Goal: Task Accomplishment & Management: Manage account settings

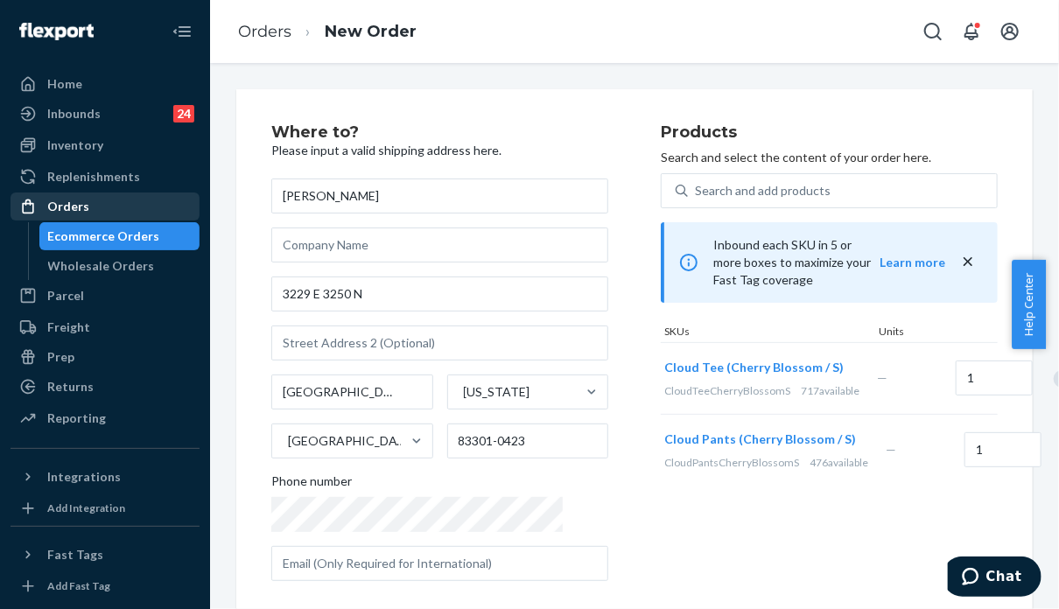
click at [122, 205] on div "Orders" at bounding box center [105, 206] width 186 height 25
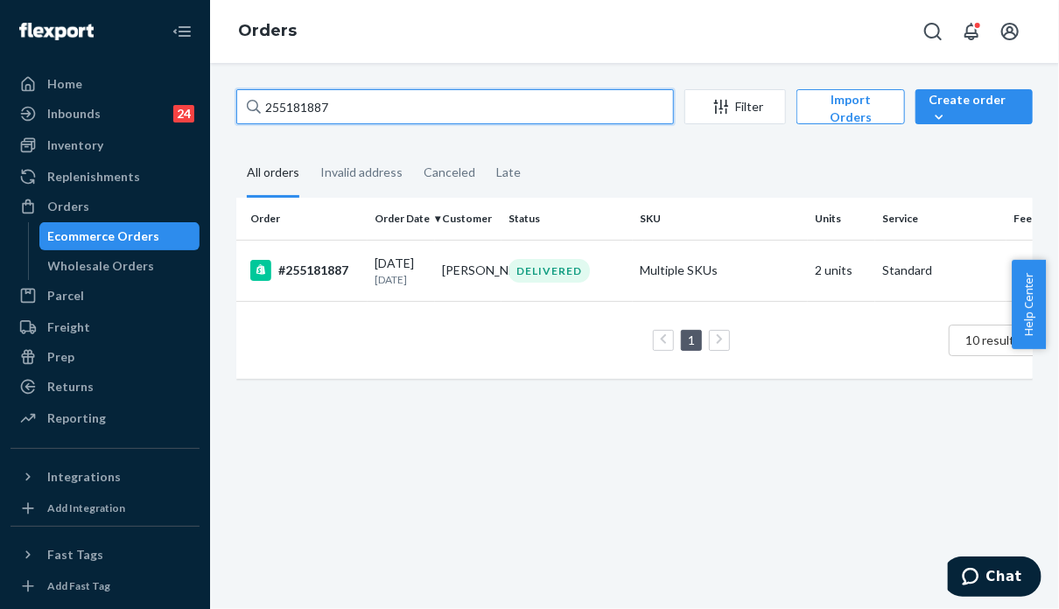
drag, startPoint x: 378, startPoint y: 101, endPoint x: 211, endPoint y: 97, distance: 167.3
click at [211, 97] on div "255181887 Filter Import Orders Create order Ecommerce order Removal order All o…" at bounding box center [634, 336] width 849 height 546
paste input "06442"
type input "255064427"
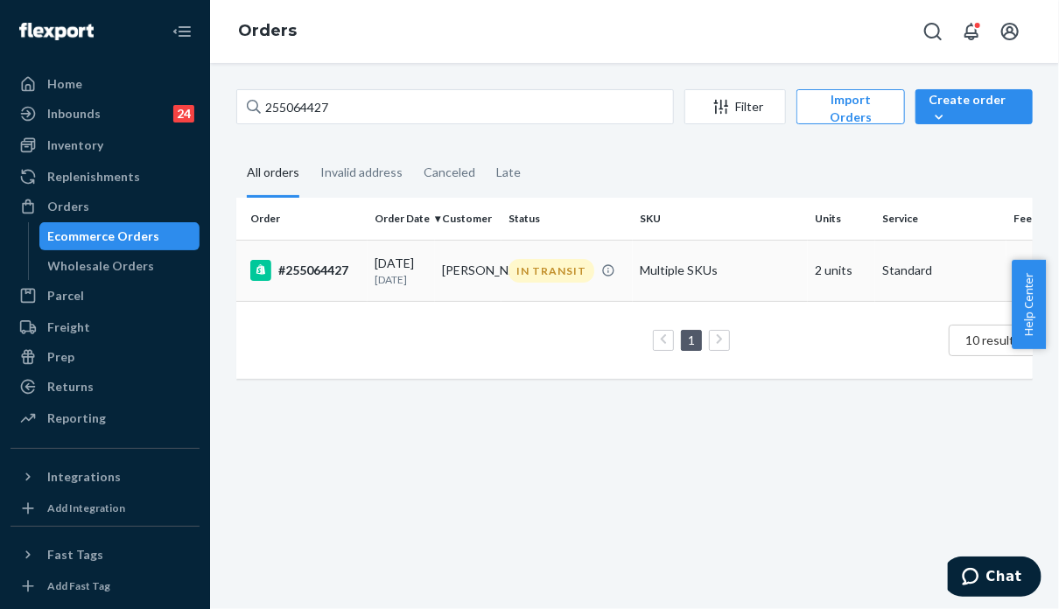
click at [725, 292] on td "Multiple SKUs" at bounding box center [720, 270] width 175 height 61
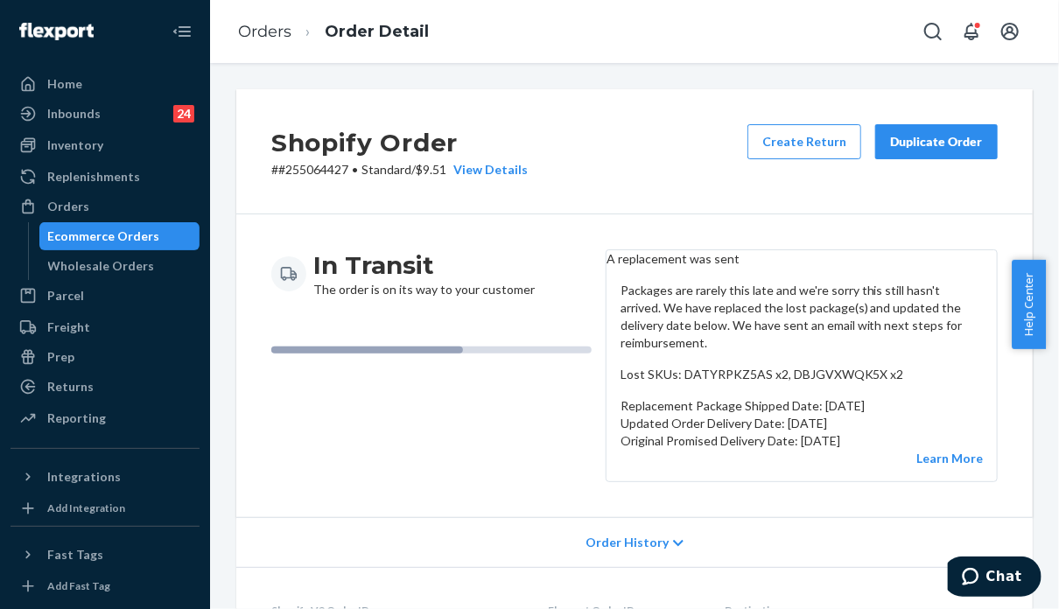
click at [858, 268] on header "A replacement was sent" at bounding box center [802, 259] width 390 height 18
click at [434, 479] on div "In Transit The order is on its way to your customer" at bounding box center [431, 366] width 320 height 233
click at [483, 482] on div "In Transit The order is on its way to your customer" at bounding box center [431, 366] width 320 height 233
drag, startPoint x: 1013, startPoint y: 576, endPoint x: 1002, endPoint y: 576, distance: 10.5
click at [1013, 576] on span "Chat" at bounding box center [1004, 576] width 36 height 16
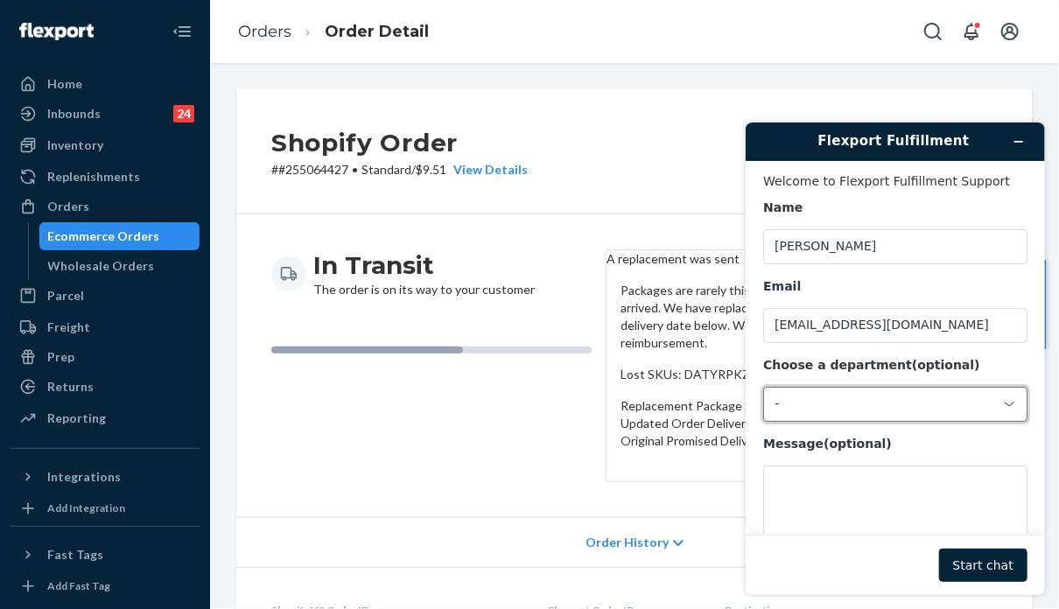
click at [831, 398] on div "-" at bounding box center [884, 404] width 221 height 16
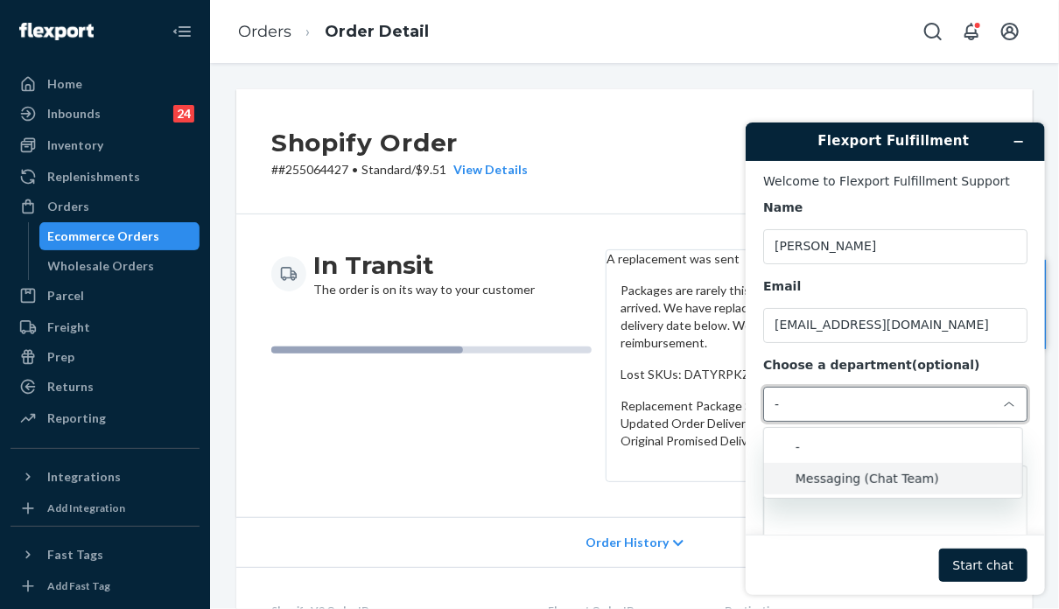
click at [842, 475] on li "Messaging (Chat Team)" at bounding box center [892, 478] width 258 height 32
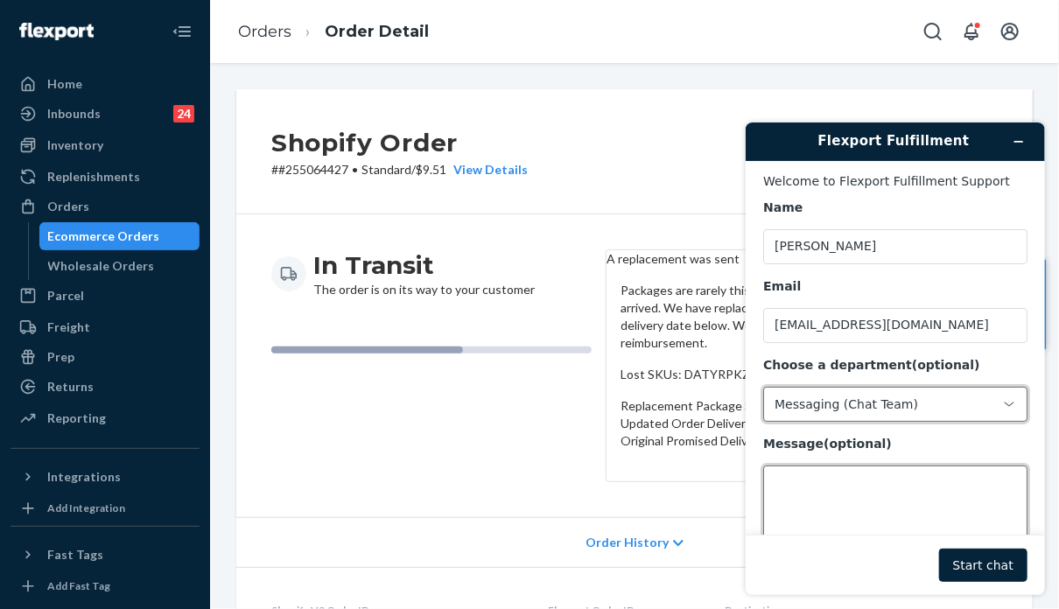
click at [842, 478] on textarea "Message (optional)" at bounding box center [895, 514] width 264 height 98
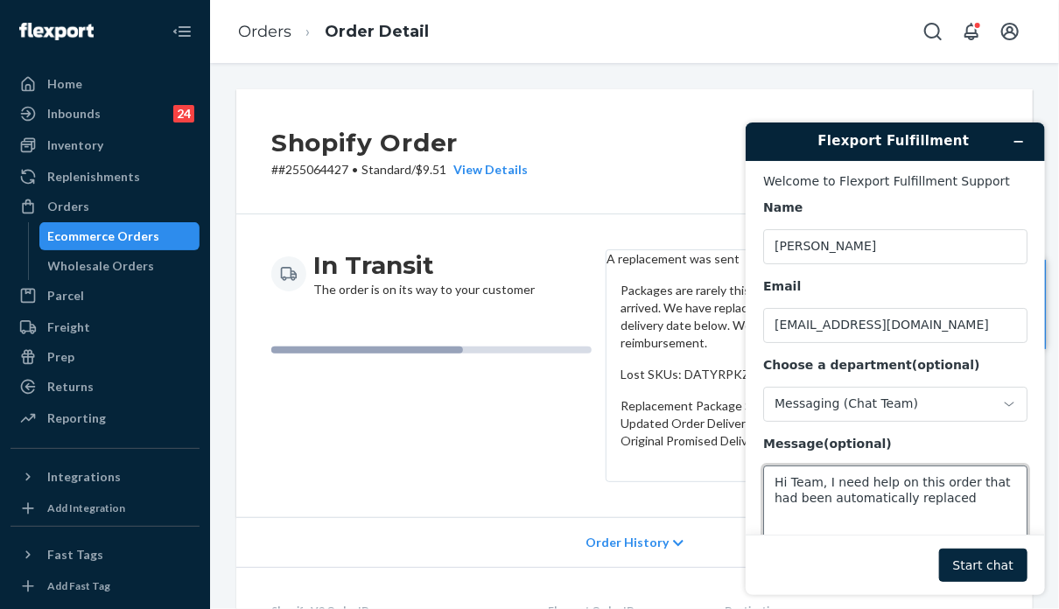
type textarea "Hi Team, I need help on this order that had been automatically replaced"
click at [970, 565] on button "Start chat" at bounding box center [983, 564] width 88 height 33
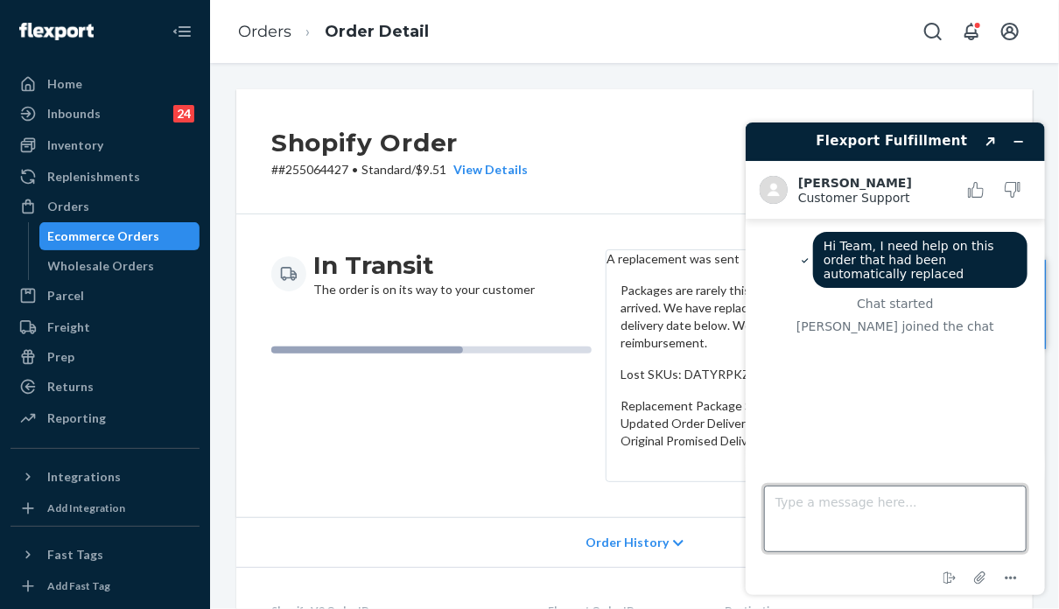
drag, startPoint x: 836, startPoint y: 510, endPoint x: 787, endPoint y: 524, distance: 50.8
click at [836, 512] on textarea "Type a message here..." at bounding box center [894, 518] width 263 height 67
click at [311, 174] on p "# #255064427 • Standard / $9.51 View Details" at bounding box center [399, 170] width 257 height 18
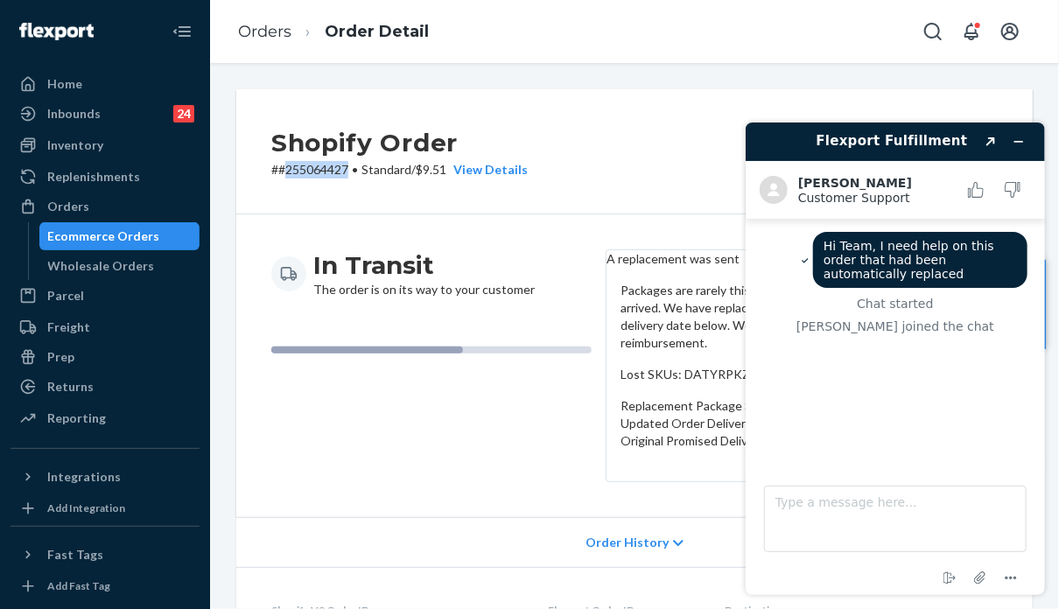
click at [311, 174] on p "# #255064427 • Standard / $9.51 View Details" at bounding box center [399, 170] width 257 height 18
copy p "255064427"
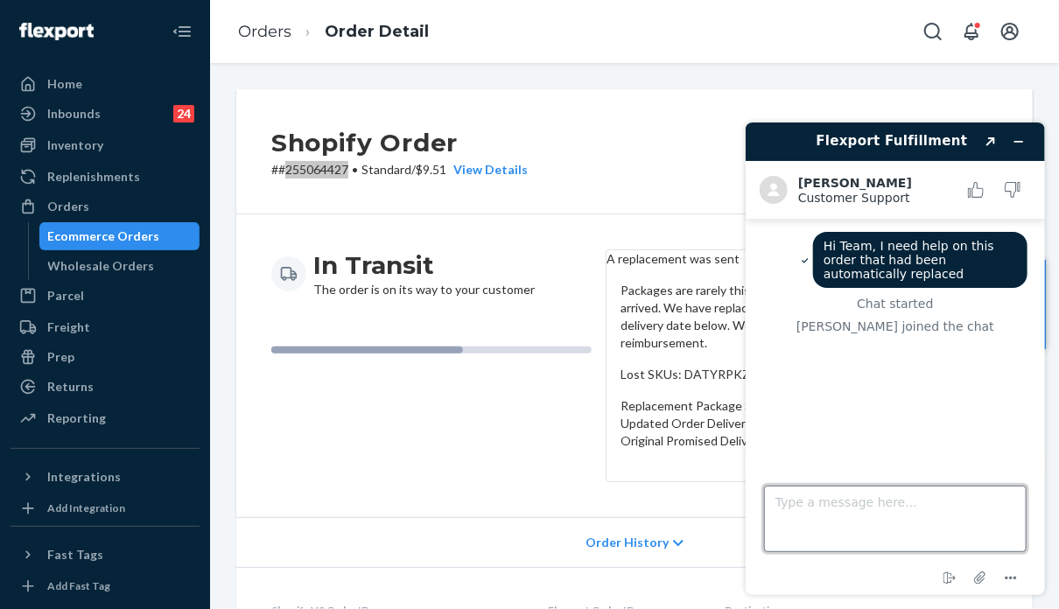
click at [856, 523] on textarea "Type a message here..." at bounding box center [894, 518] width 263 height 67
paste textarea "255064427"
type textarea "255064427"
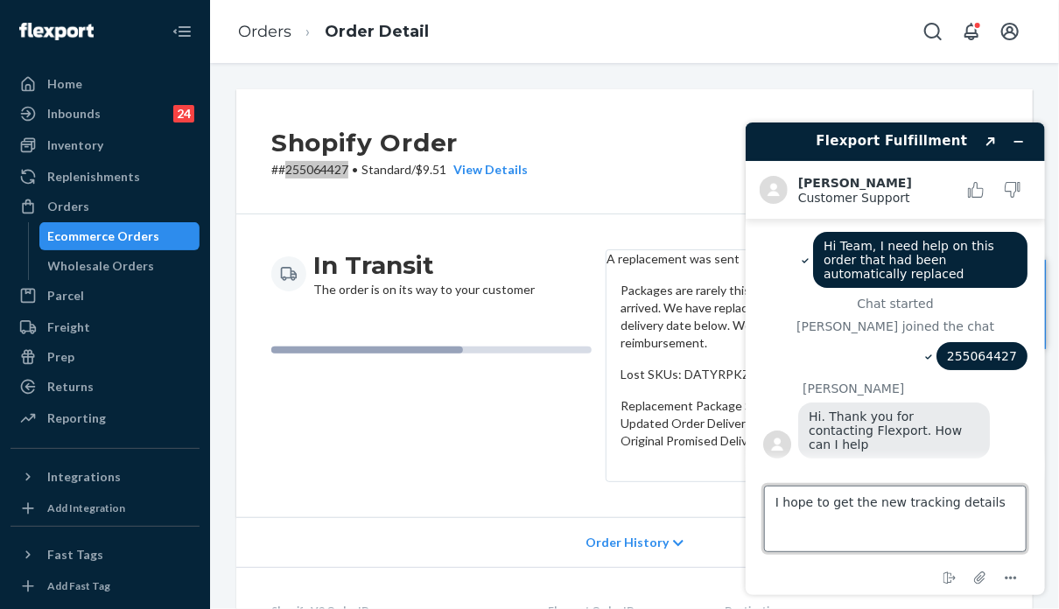
type textarea "I hope to get the new tracking details"
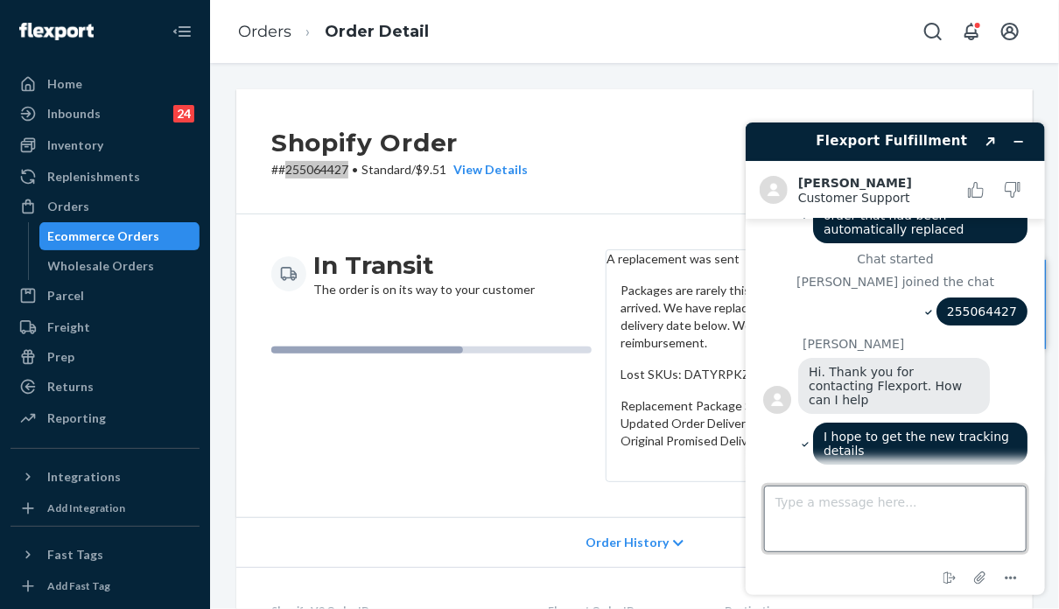
click at [997, 516] on textarea "Type a message here..." at bounding box center [894, 518] width 263 height 67
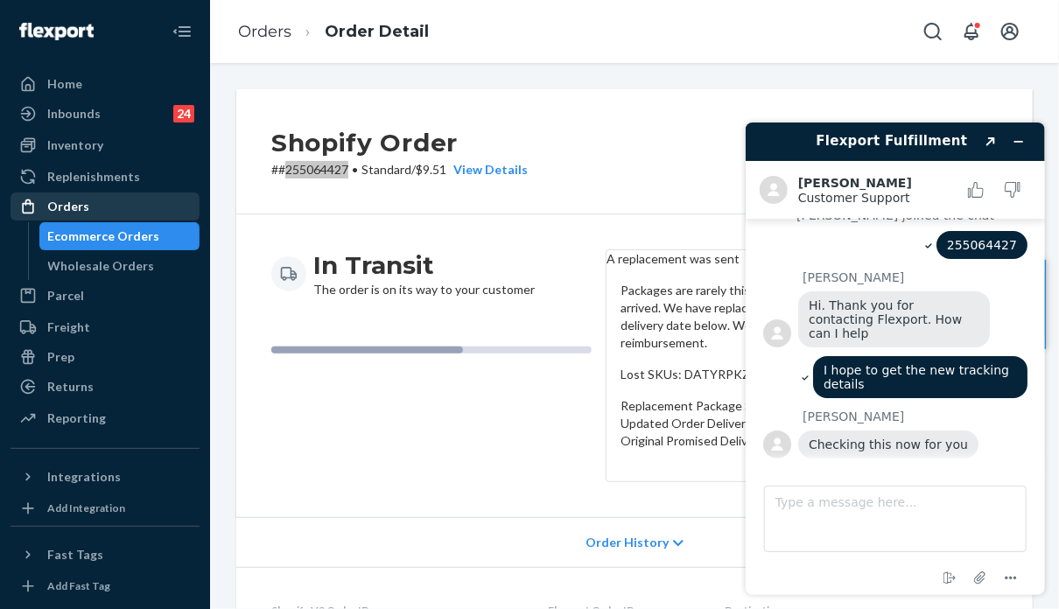
scroll to position [107, 0]
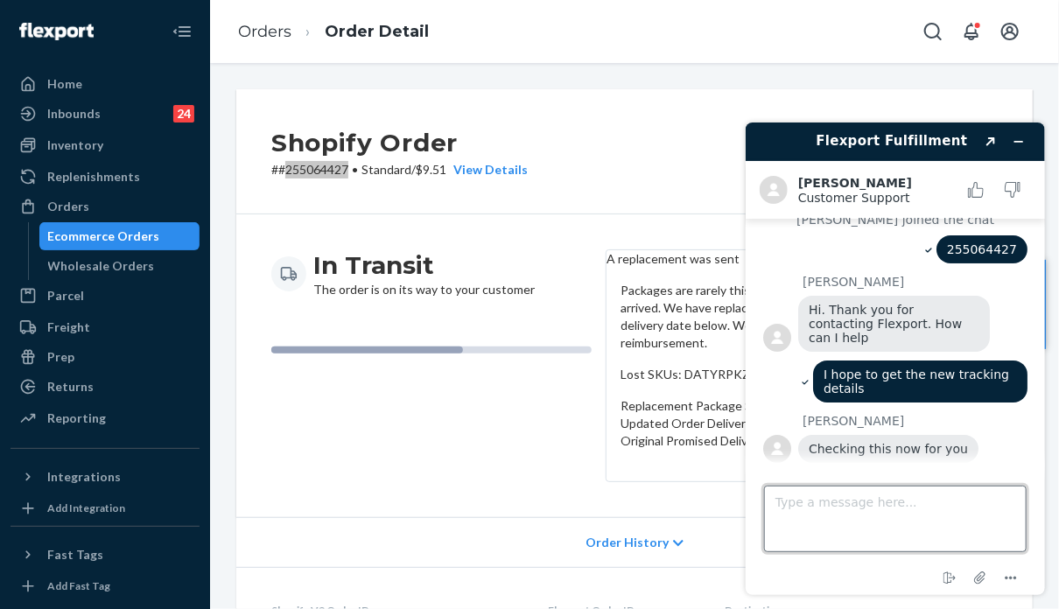
click at [953, 506] on textarea "Type a message here..." at bounding box center [894, 518] width 263 height 67
type textarea "thanks"
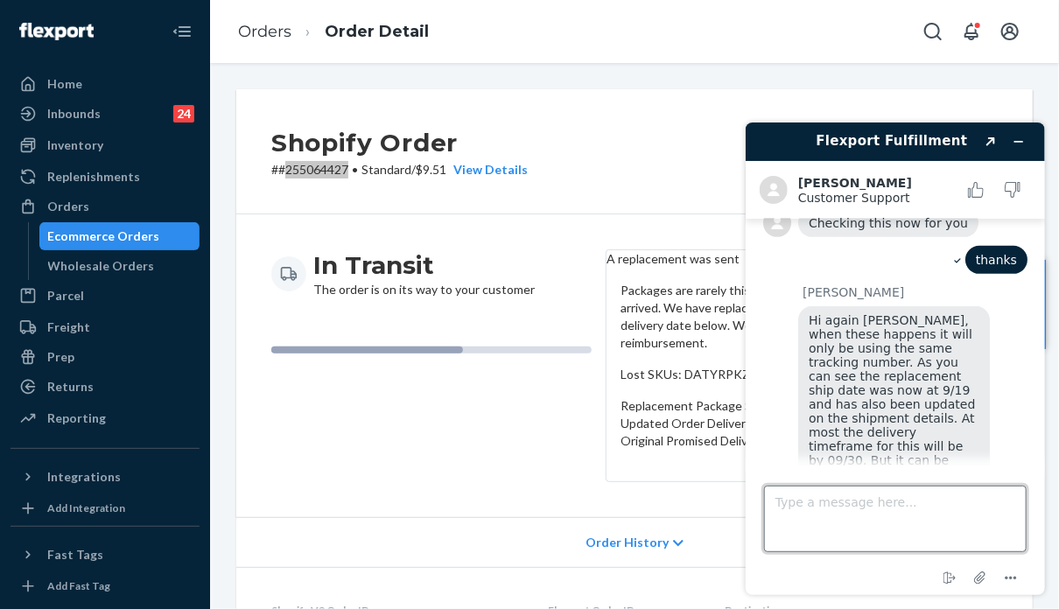
scroll to position [435, 0]
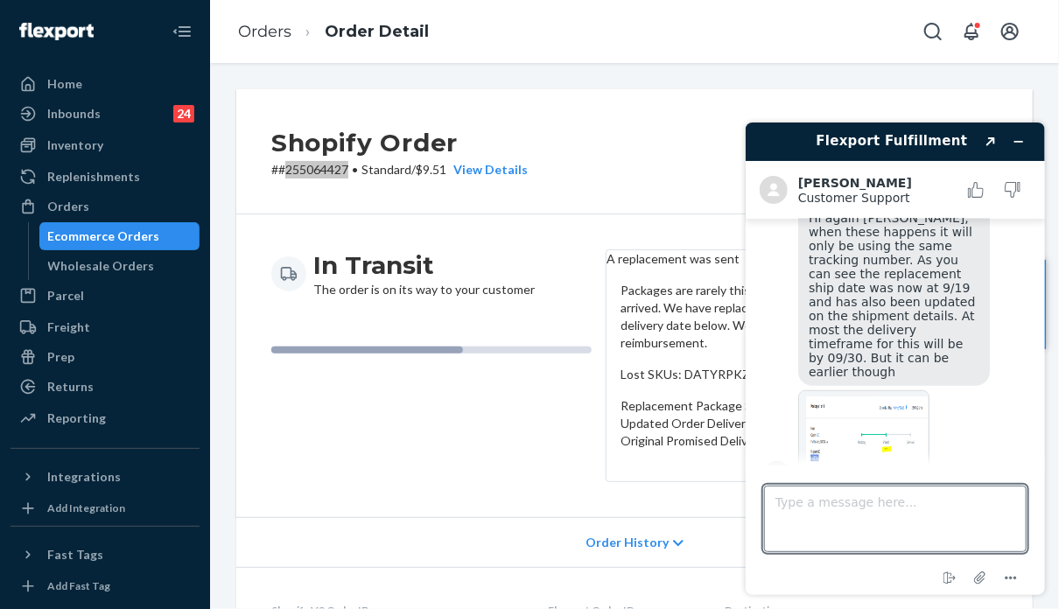
click at [848, 422] on img at bounding box center [863, 439] width 131 height 99
click at [831, 507] on textarea "Type a message here..." at bounding box center [894, 518] width 263 height 67
type textarea "Oh ok. Thanks"
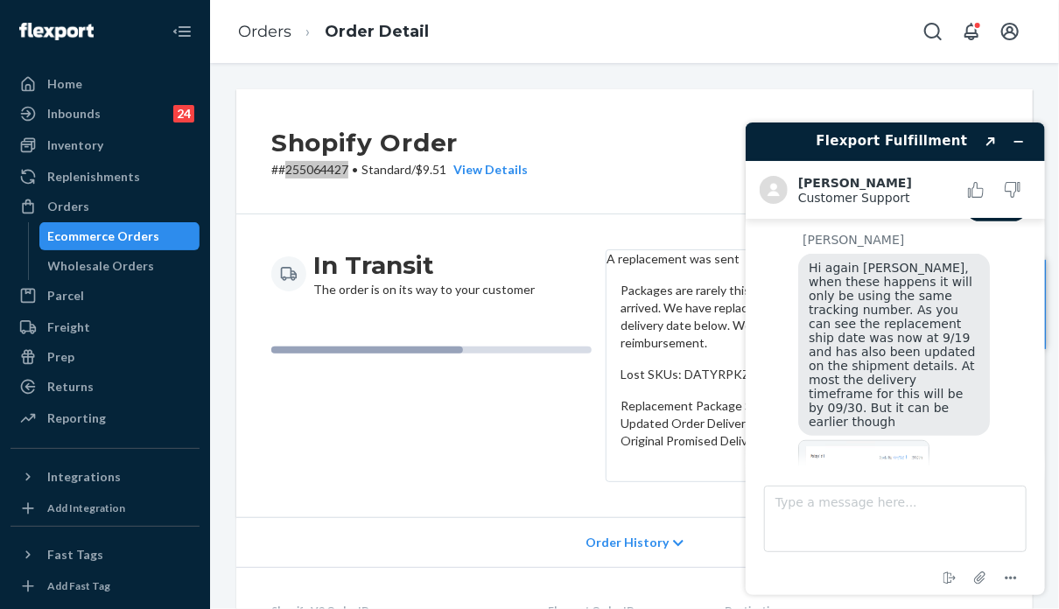
scroll to position [549, 0]
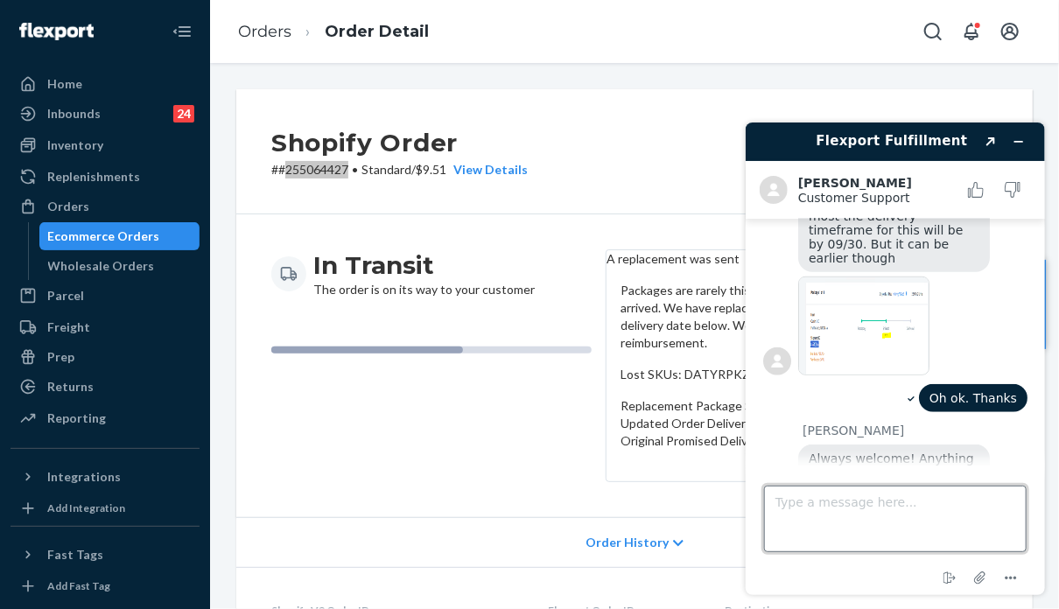
click at [932, 507] on textarea "Type a message here..." at bounding box center [894, 518] width 263 height 67
type textarea "That's it. I guess I can't give the tracking to the customer because all it say…"
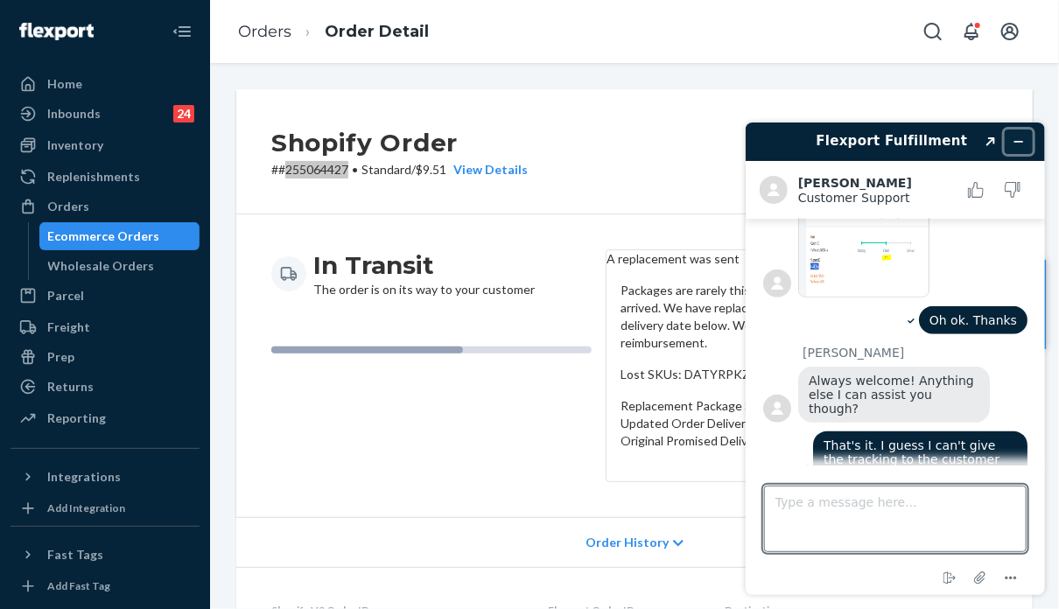
click at [1023, 134] on button "Minimize widget" at bounding box center [1018, 141] width 28 height 25
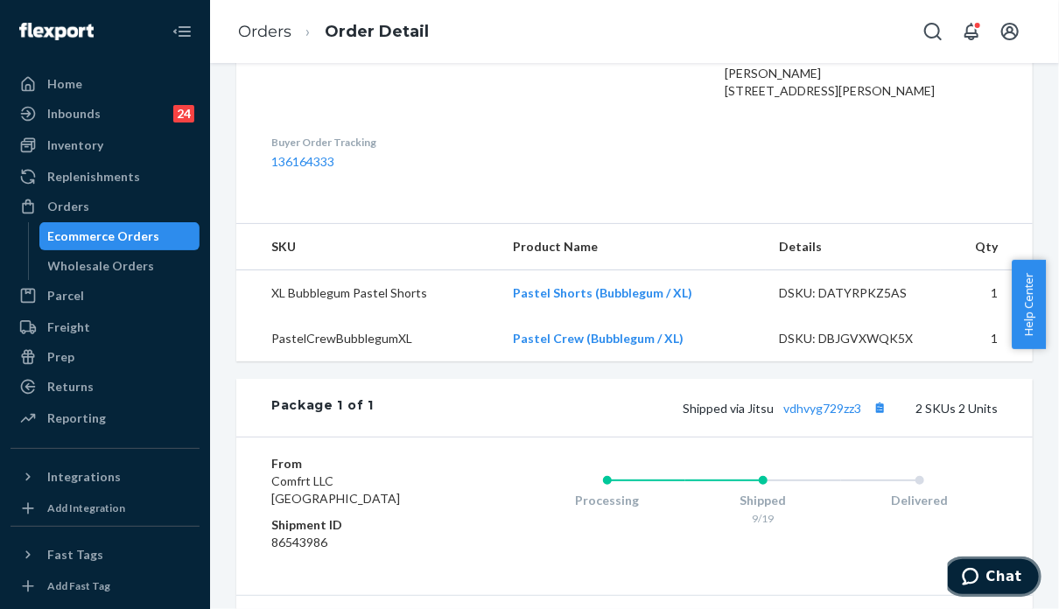
scroll to position [625, 0]
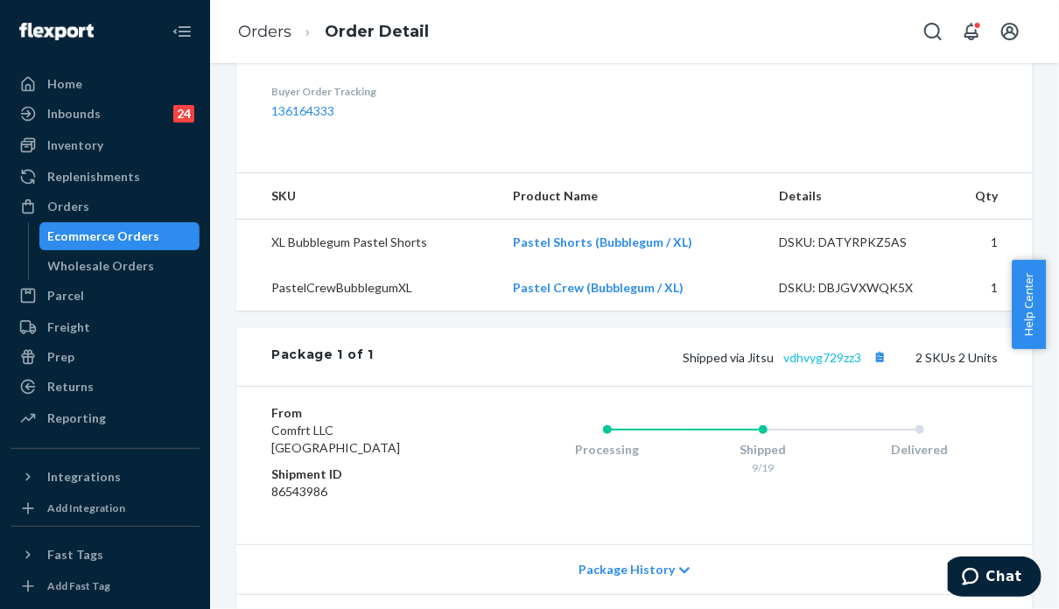
click at [809, 365] on link "vdhvyg729zz3" at bounding box center [823, 357] width 78 height 15
click at [974, 569] on icon "Chat" at bounding box center [969, 576] width 17 height 18
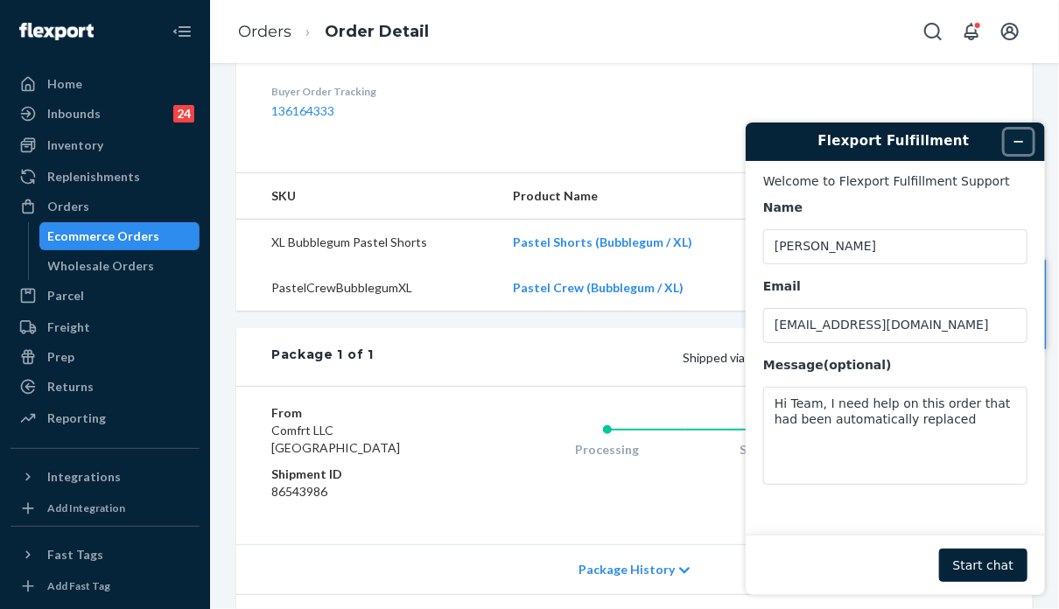
click at [1011, 144] on button "Minimize widget" at bounding box center [1018, 141] width 28 height 25
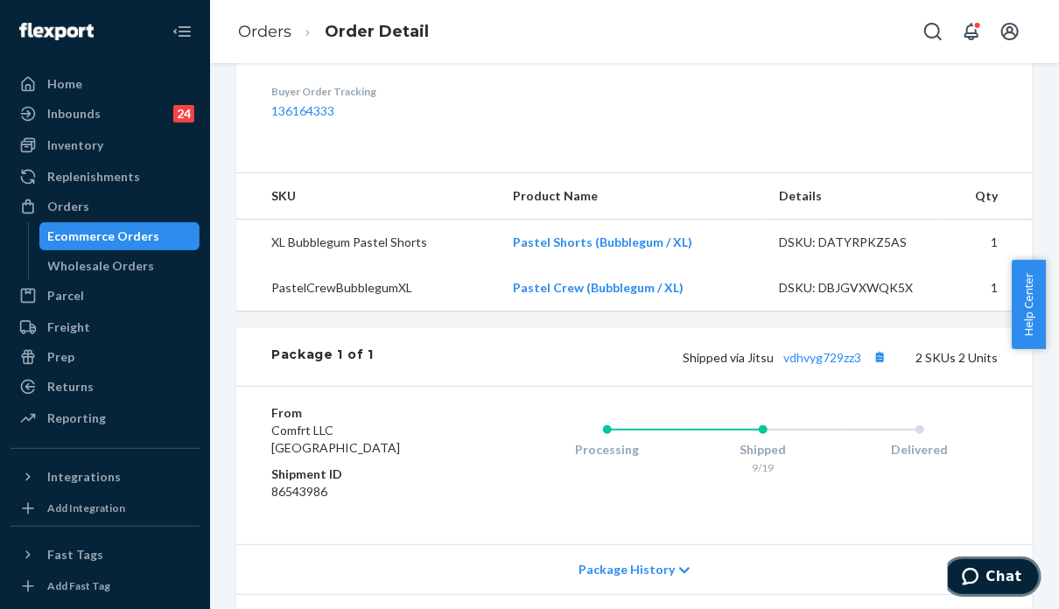
click at [986, 580] on span "Chat" at bounding box center [973, 576] width 25 height 18
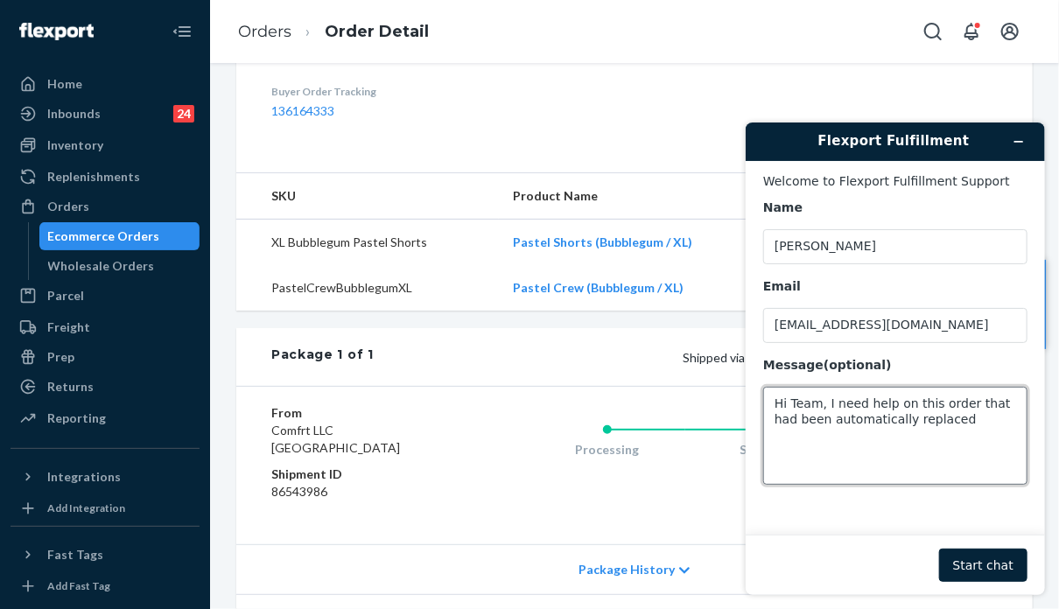
drag, startPoint x: 826, startPoint y: 422, endPoint x: 755, endPoint y: 400, distance: 75.1
click at [742, 408] on div "Flexport Fulfillment Welcome to Flexport Fulfillment Support Name [PERSON_NAME]…" at bounding box center [894, 358] width 327 height 501
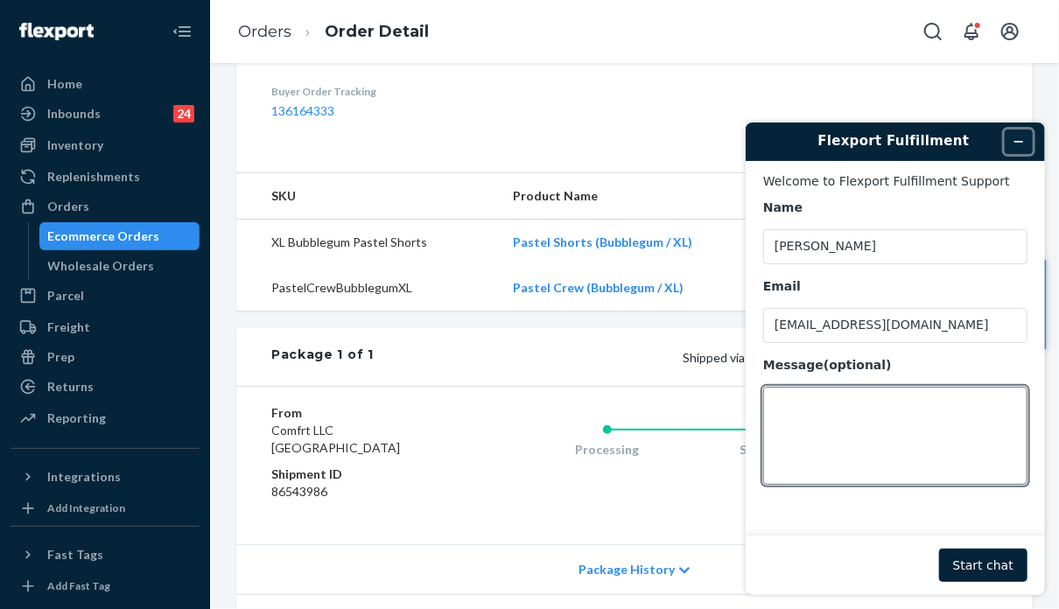
click at [1023, 134] on button "Minimize widget" at bounding box center [1018, 141] width 28 height 25
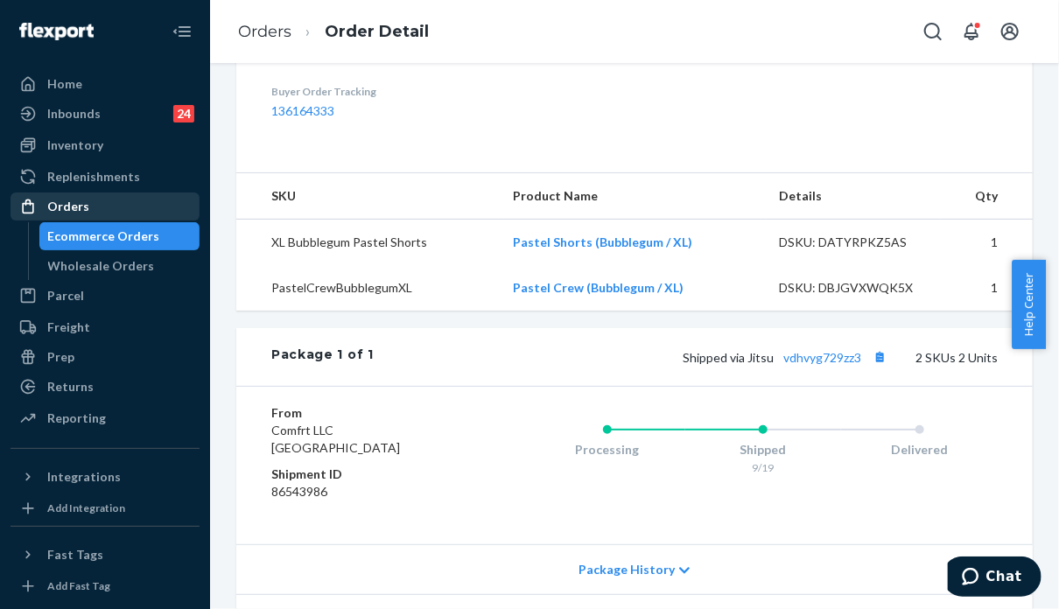
click at [117, 204] on div "Orders" at bounding box center [105, 206] width 186 height 25
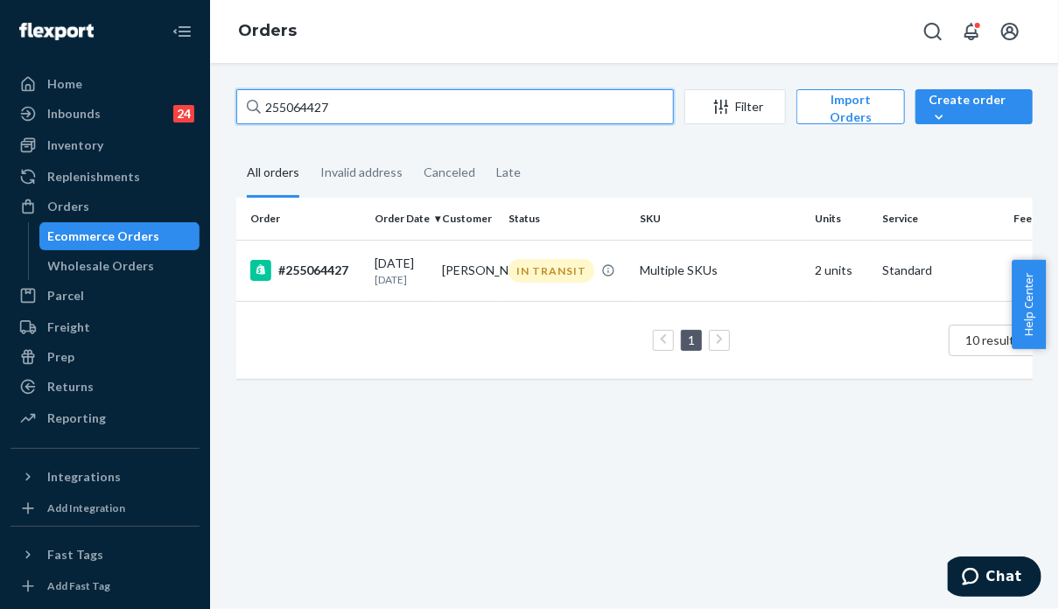
drag, startPoint x: 298, startPoint y: 102, endPoint x: 261, endPoint y: 104, distance: 36.8
click at [261, 104] on input "255064427" at bounding box center [455, 106] width 438 height 35
paste input "33826"
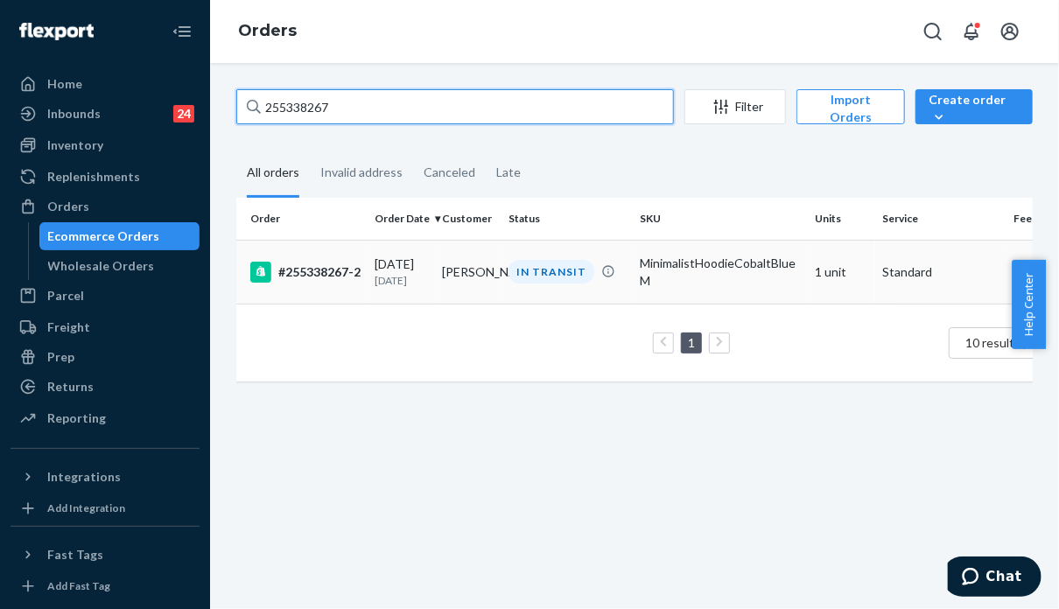
type input "255338267"
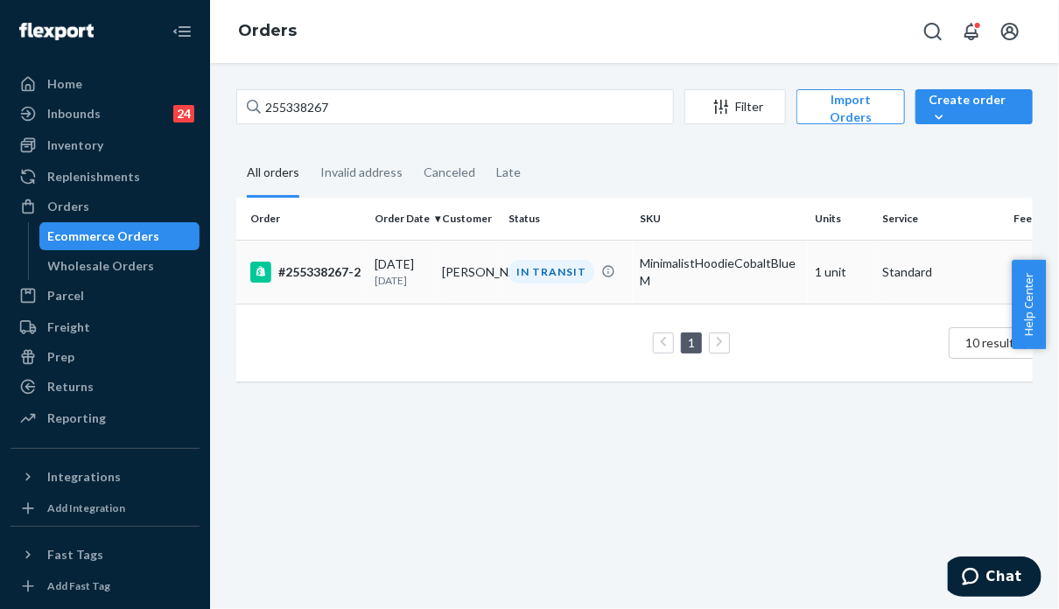
click at [453, 287] on td "[PERSON_NAME]" at bounding box center [468, 272] width 67 height 64
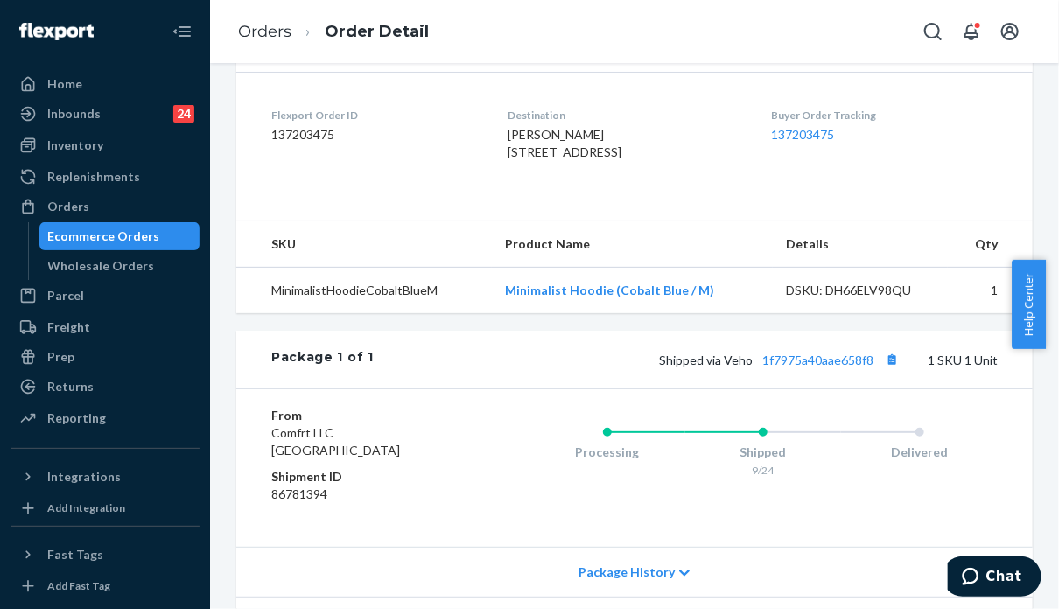
scroll to position [438, 0]
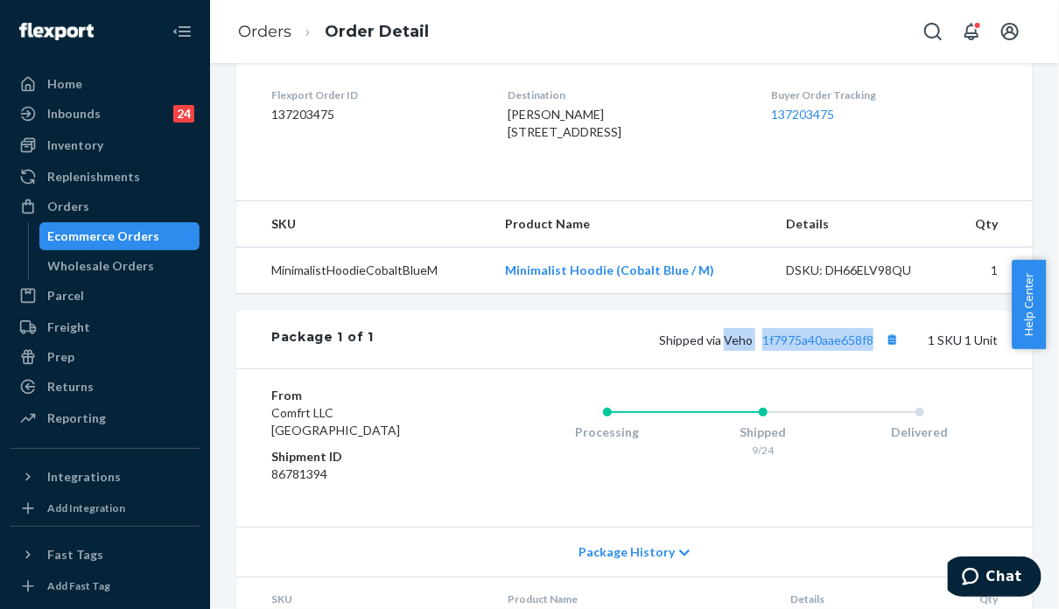
drag, startPoint x: 713, startPoint y: 390, endPoint x: 868, endPoint y: 384, distance: 155.1
click at [868, 348] on span "Shipped via Veho 1f7975a40aae658f8" at bounding box center [781, 340] width 244 height 15
copy span "Veho 1f7975a40aae658f8"
click at [133, 211] on div "Orders" at bounding box center [105, 206] width 186 height 25
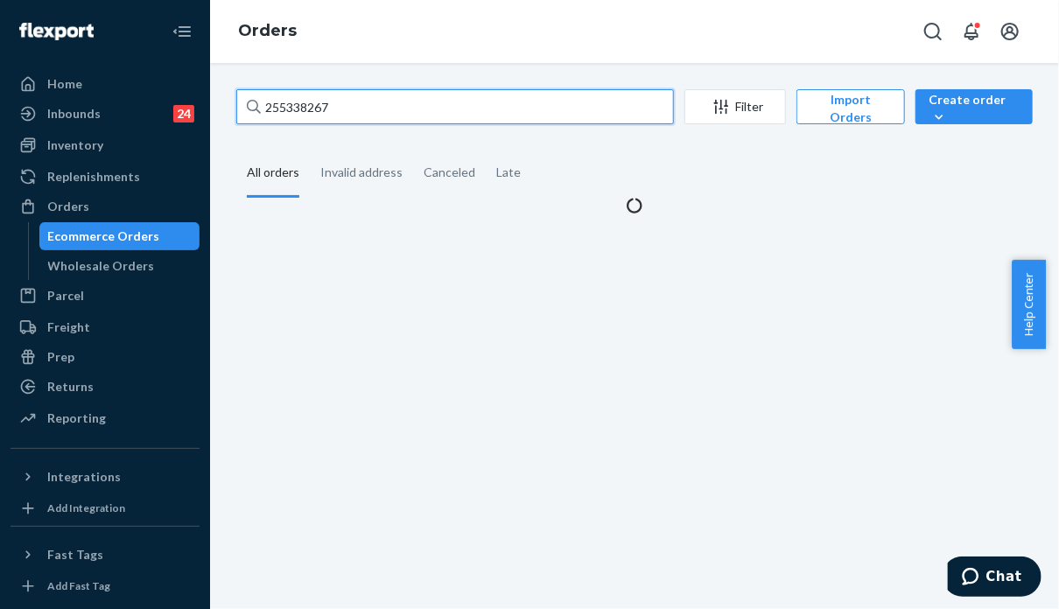
drag, startPoint x: 342, startPoint y: 106, endPoint x: 235, endPoint y: 127, distance: 109.7
click at [235, 129] on div "255338267 Filter Import Orders Create order Ecommerce order Removal order All o…" at bounding box center [634, 151] width 823 height 125
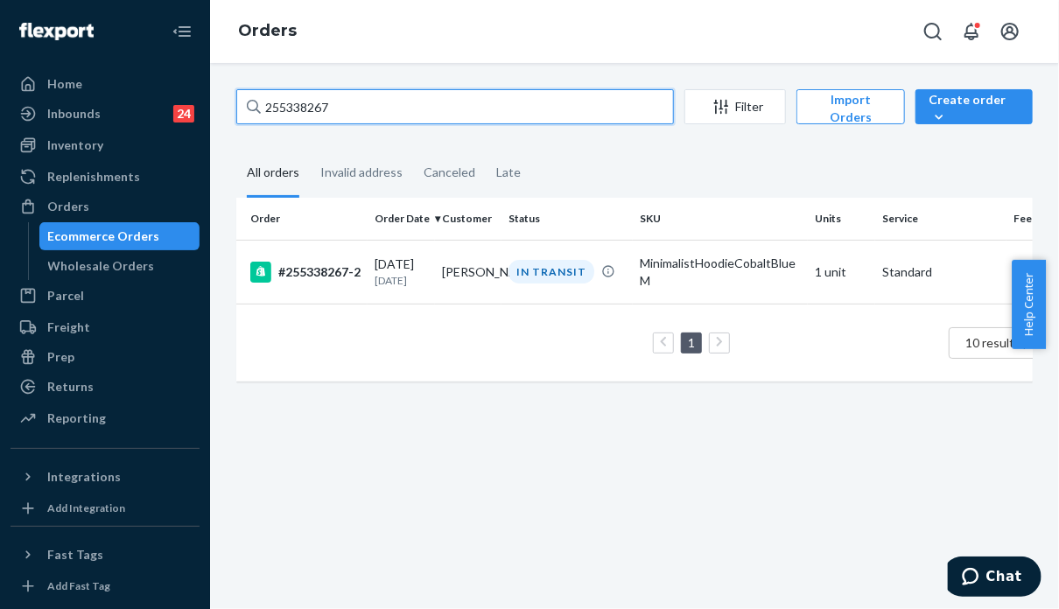
paste input "083990"
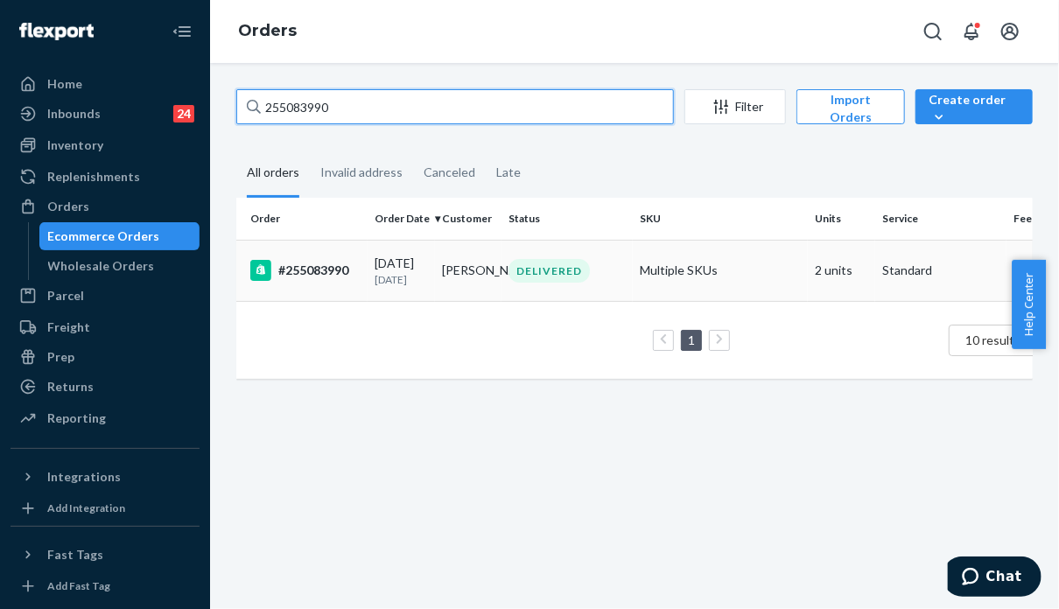
type input "255083990"
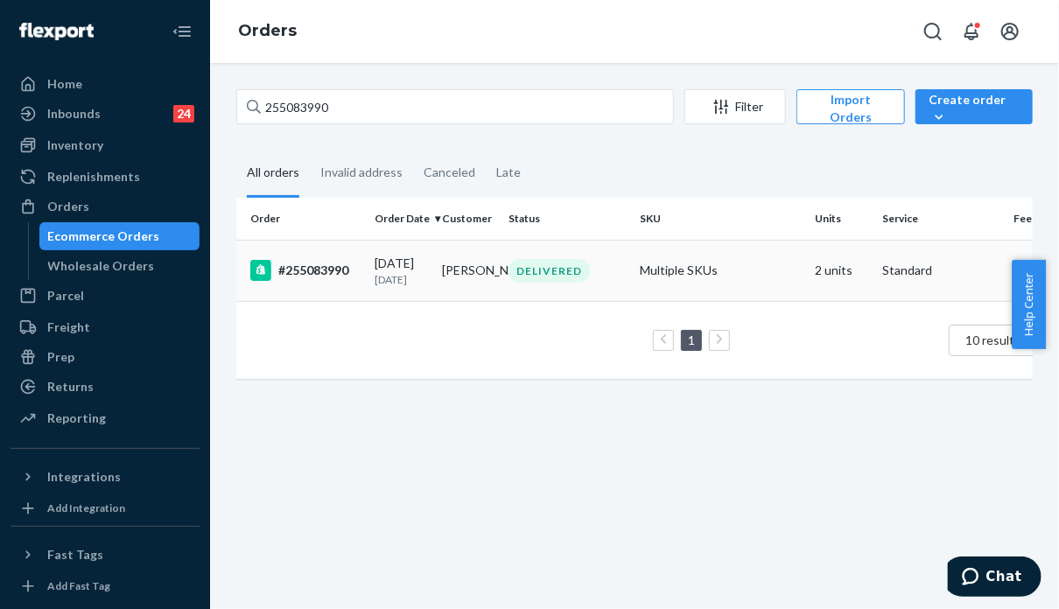
click at [791, 301] on td "Multiple SKUs" at bounding box center [720, 270] width 175 height 61
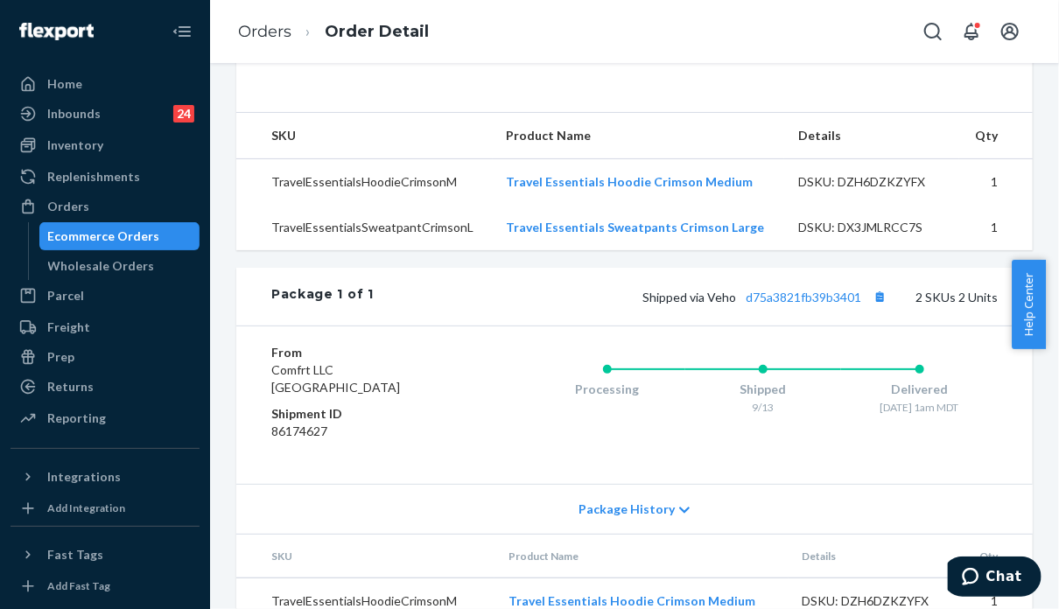
scroll to position [735, 0]
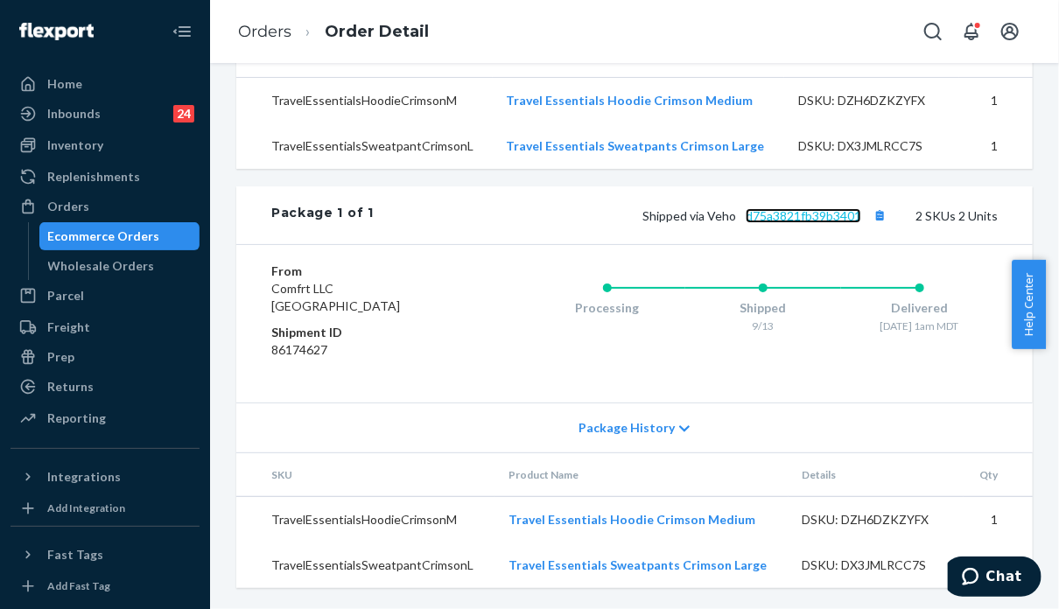
click at [794, 216] on link "d75a3821fb39b3401" at bounding box center [804, 215] width 116 height 15
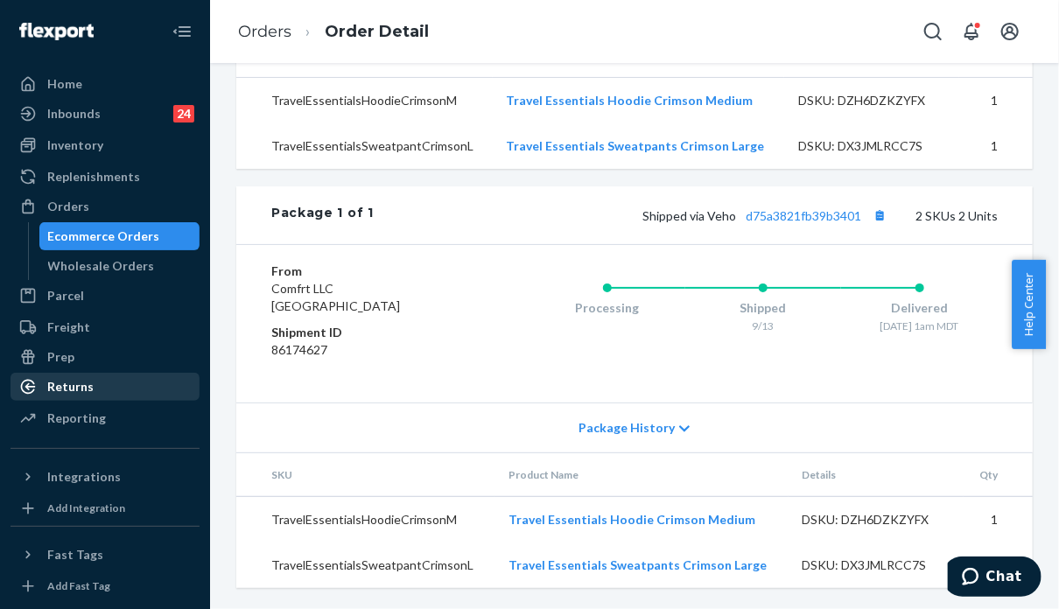
drag, startPoint x: 81, startPoint y: 388, endPoint x: 81, endPoint y: 374, distance: 14.0
click at [81, 388] on div "Returns" at bounding box center [70, 387] width 46 height 18
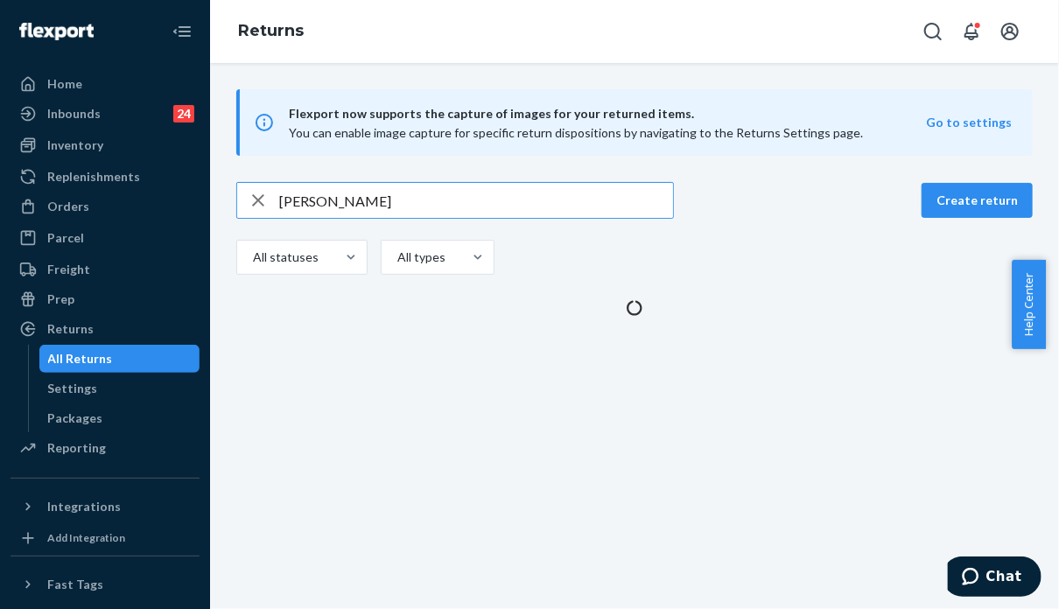
drag, startPoint x: 299, startPoint y: 185, endPoint x: 271, endPoint y: 185, distance: 28.9
click at [271, 185] on div "[PERSON_NAME]" at bounding box center [455, 200] width 436 height 35
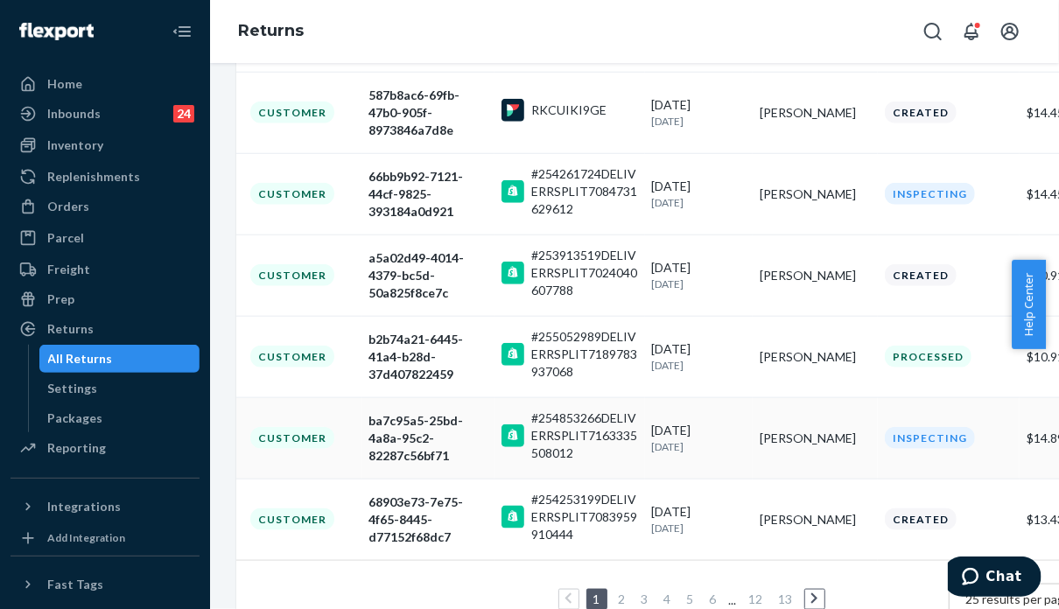
scroll to position [613, 0]
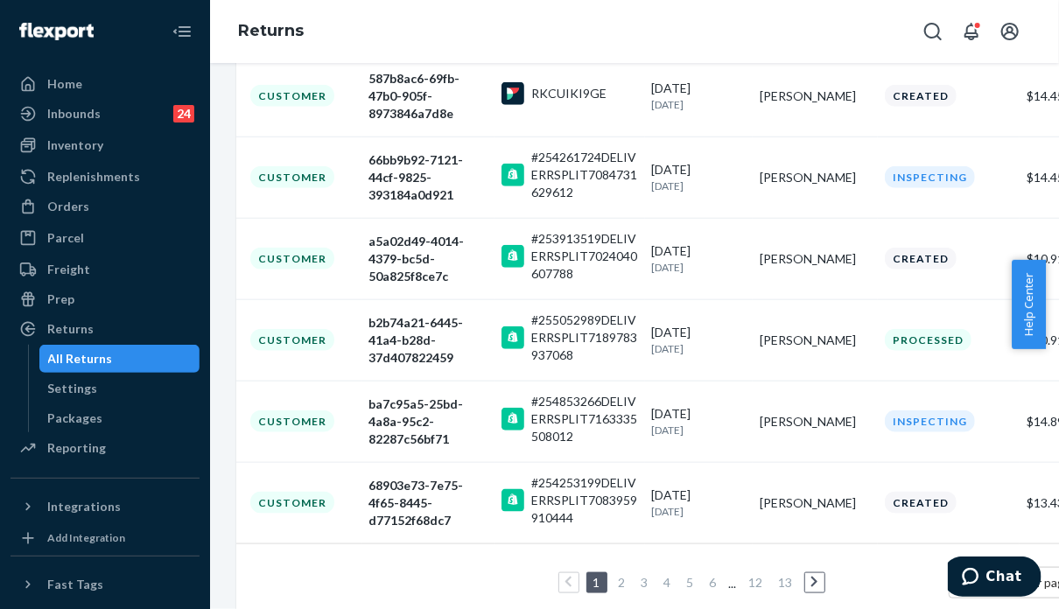
type input "[PERSON_NAME]"
click at [814, 577] on icon at bounding box center [815, 582] width 6 height 11
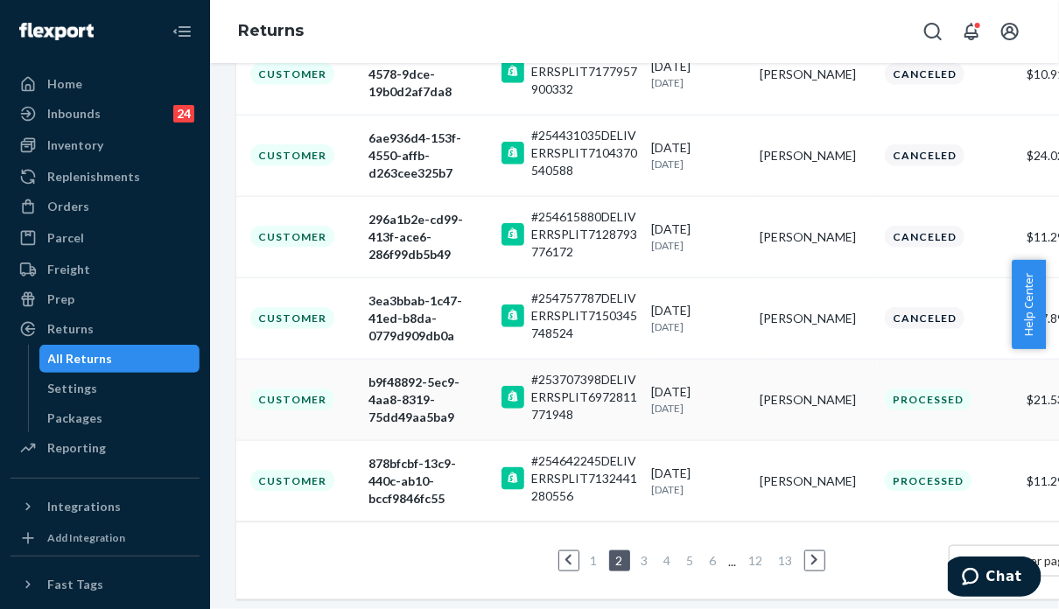
scroll to position [636, 0]
click at [805, 550] on link at bounding box center [814, 560] width 19 height 21
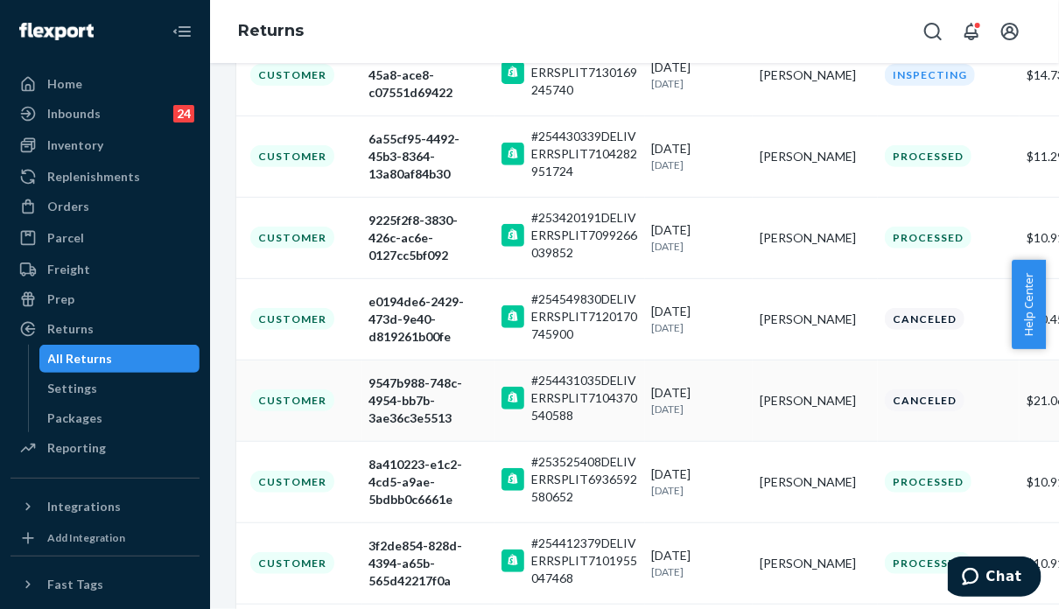
scroll to position [350, 0]
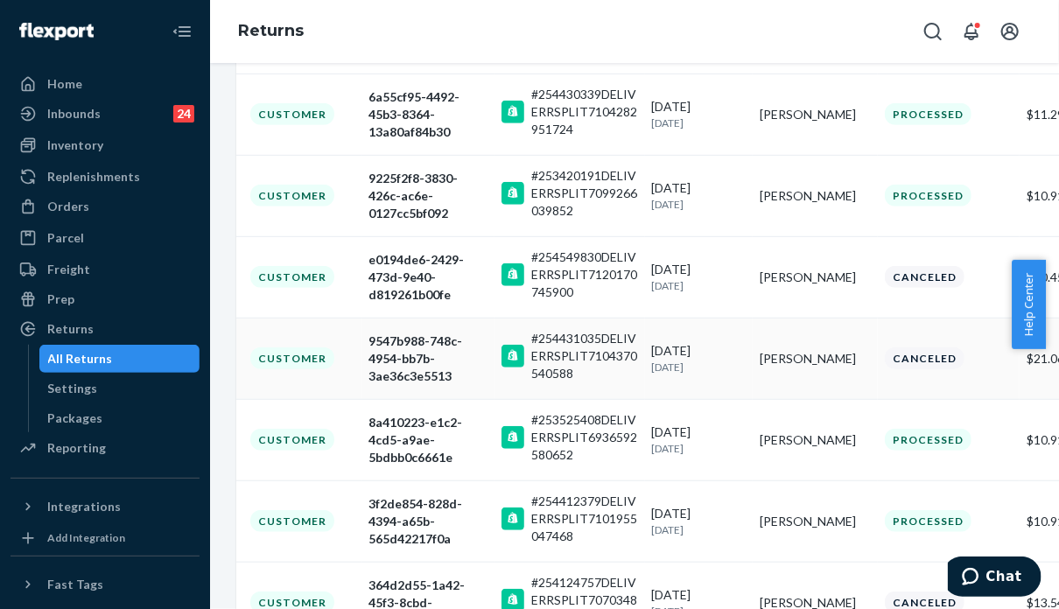
click at [663, 342] on div "[DATE] [DATE]" at bounding box center [699, 358] width 95 height 32
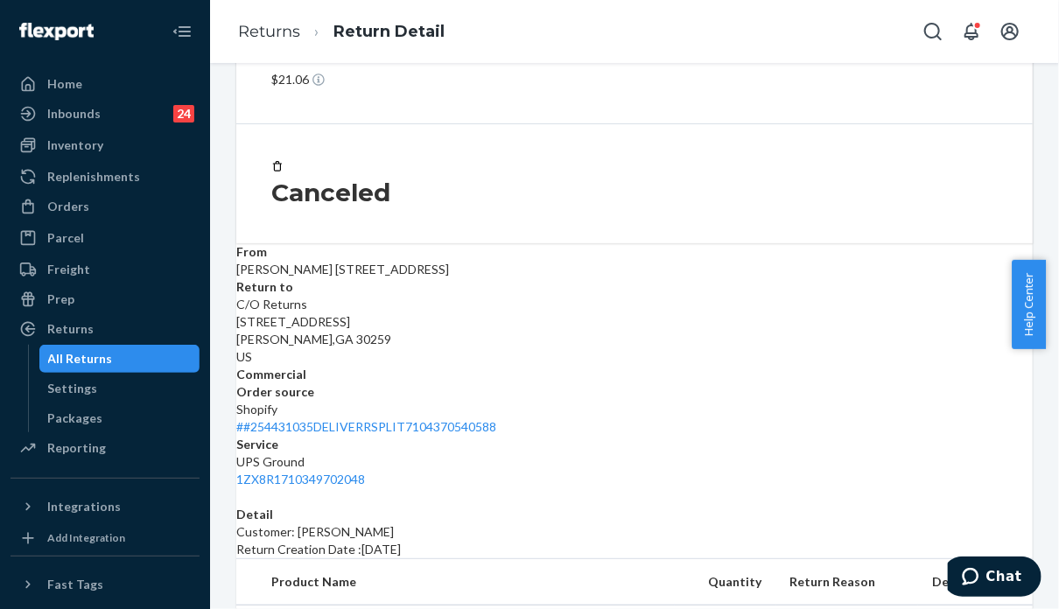
scroll to position [88, 0]
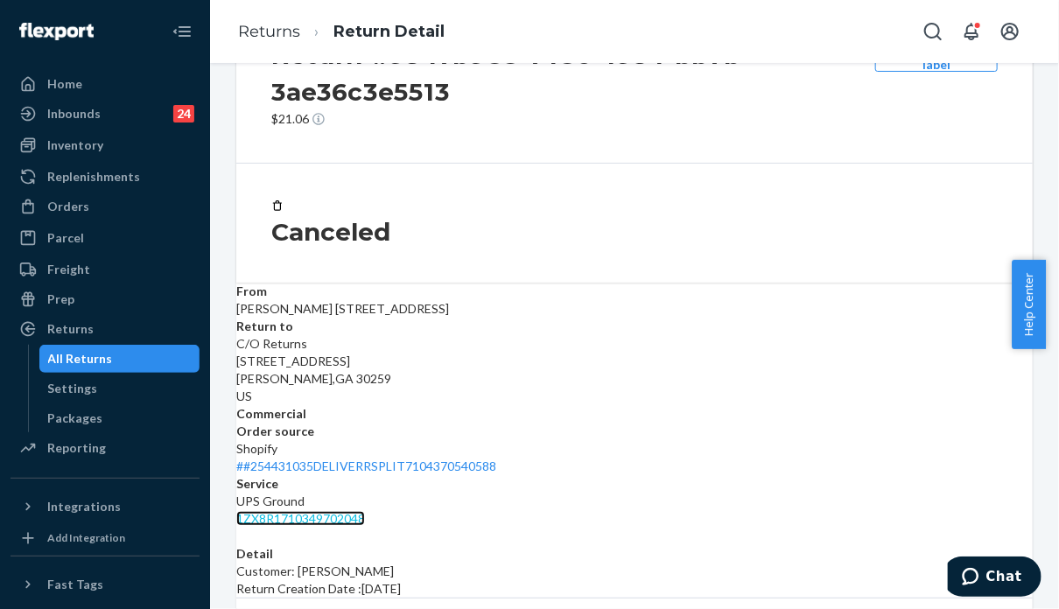
click at [365, 511] on link "1ZX8R1710349702048" at bounding box center [300, 518] width 129 height 15
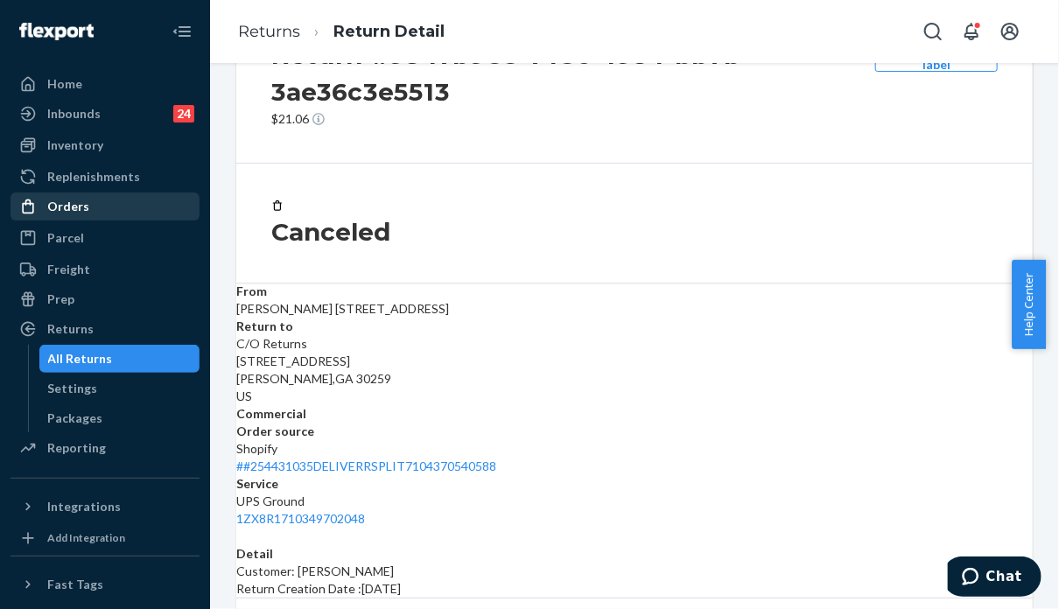
click at [88, 206] on div "Orders" at bounding box center [105, 206] width 186 height 25
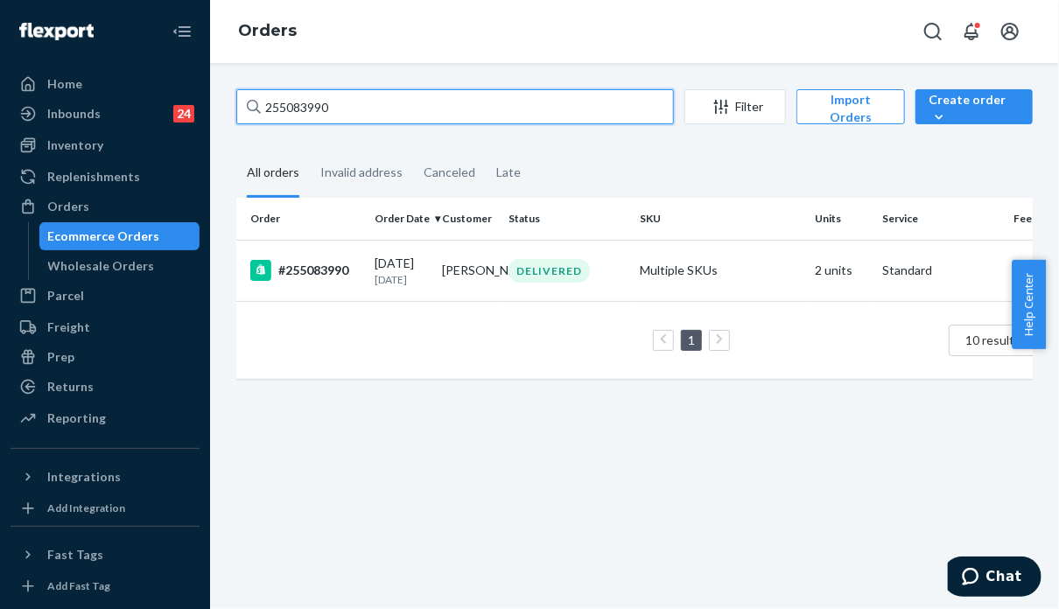
drag, startPoint x: 300, startPoint y: 115, endPoint x: 247, endPoint y: 115, distance: 53.4
click at [247, 115] on div "255083990" at bounding box center [455, 106] width 438 height 35
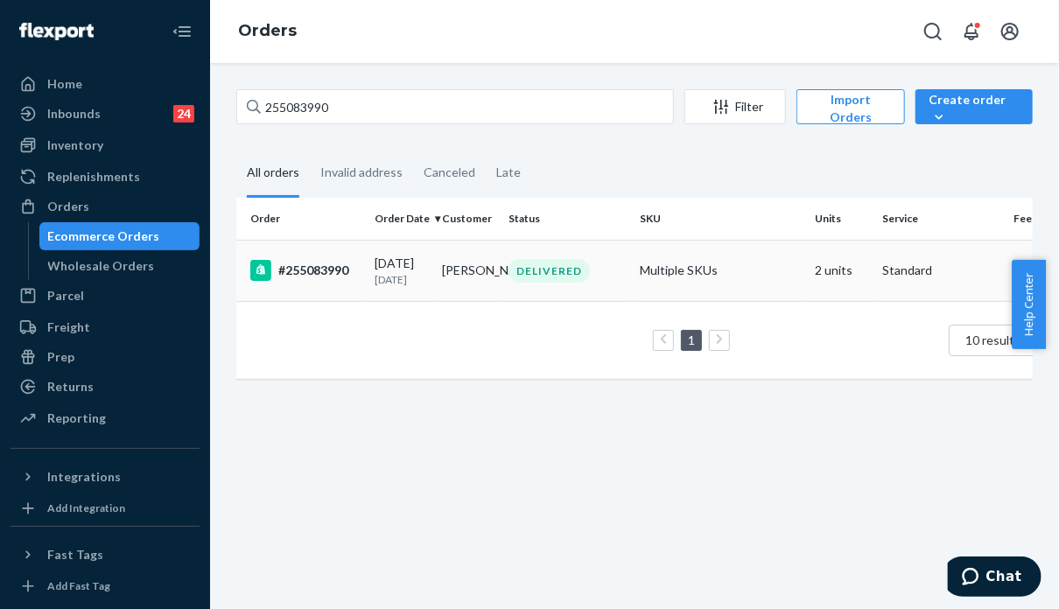
click at [667, 275] on td "Multiple SKUs" at bounding box center [720, 270] width 175 height 61
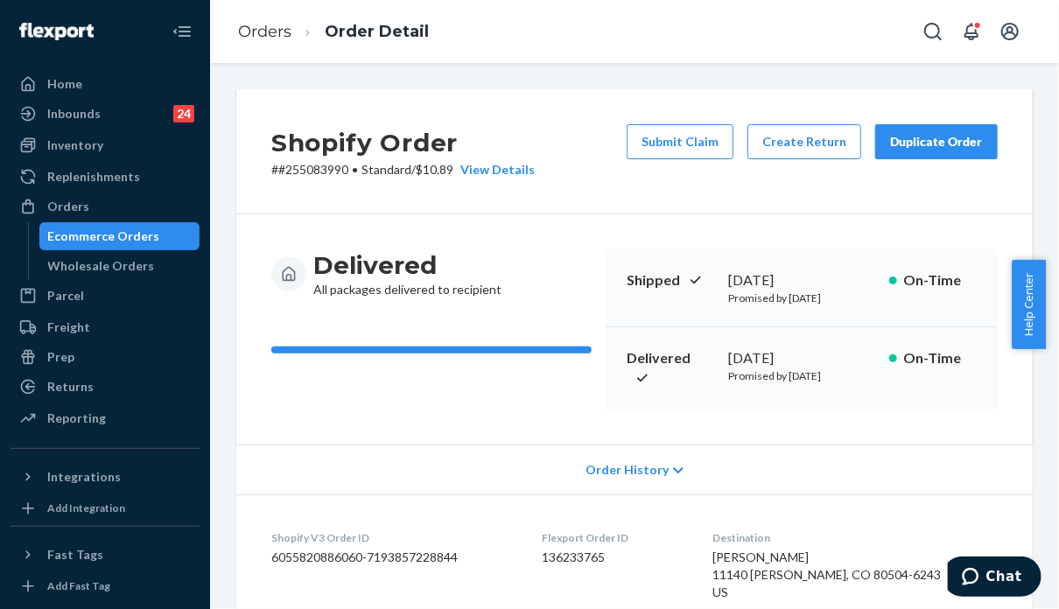
click at [494, 409] on div "Delivered All packages delivered to recipient" at bounding box center [431, 330] width 320 height 160
click at [904, 495] on div "Order History" at bounding box center [634, 470] width 797 height 50
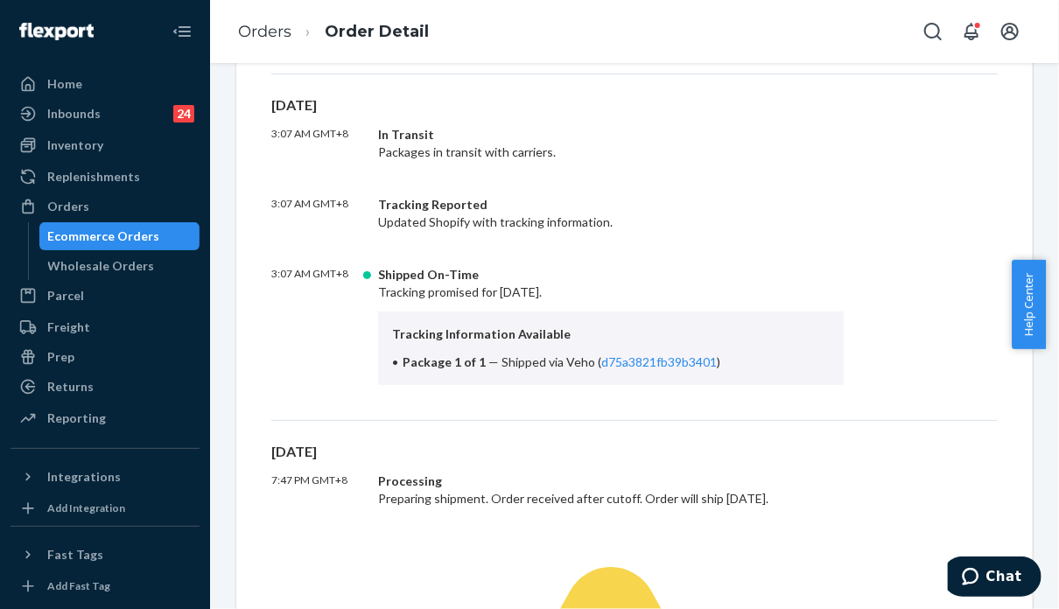
scroll to position [875, 0]
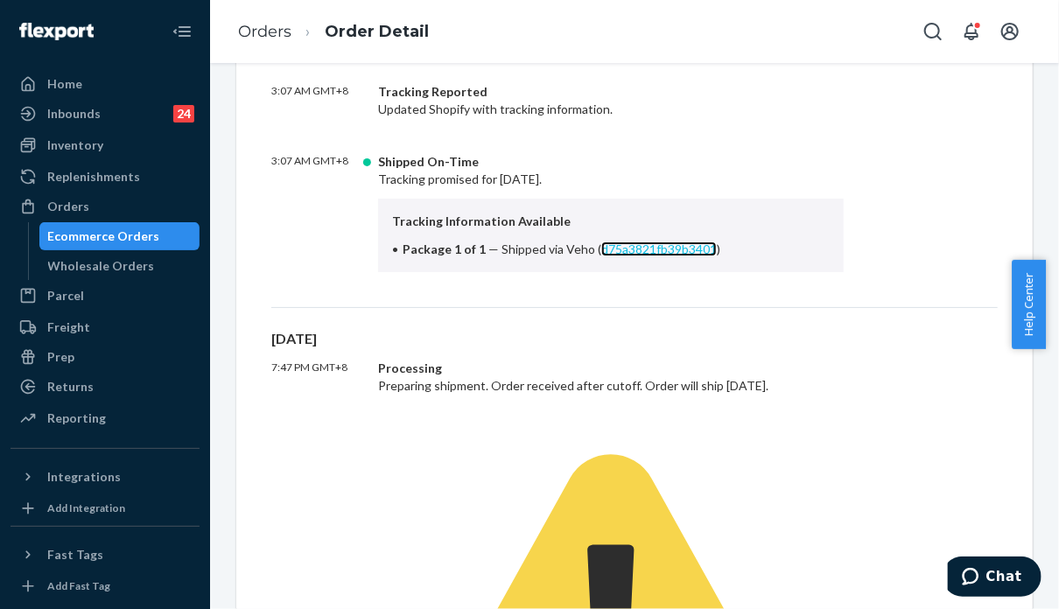
click at [662, 257] on link "d75a3821fb39b3401" at bounding box center [659, 249] width 116 height 15
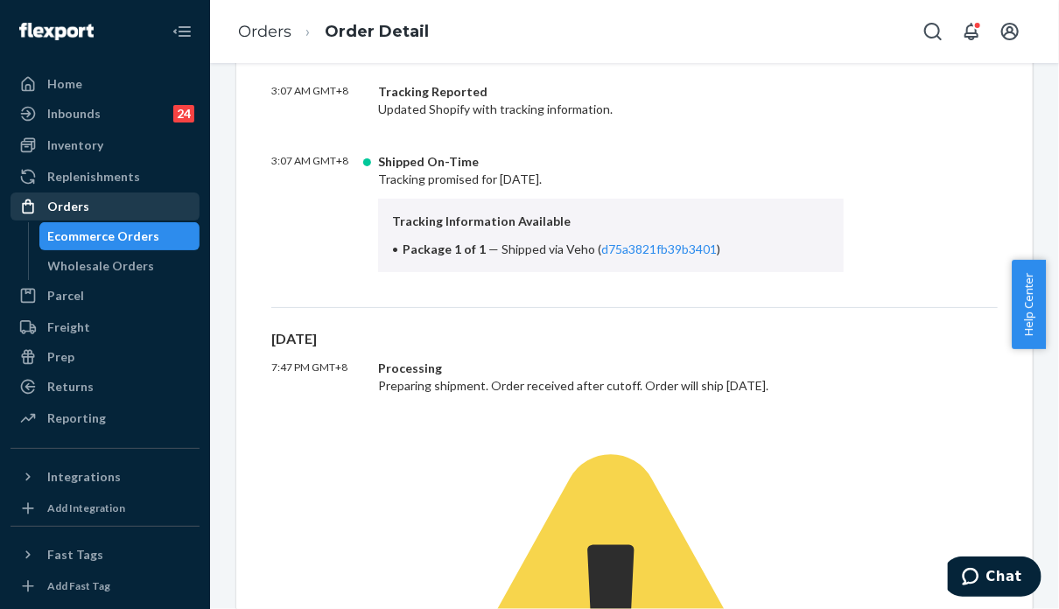
click at [65, 201] on div "Orders" at bounding box center [68, 207] width 42 height 18
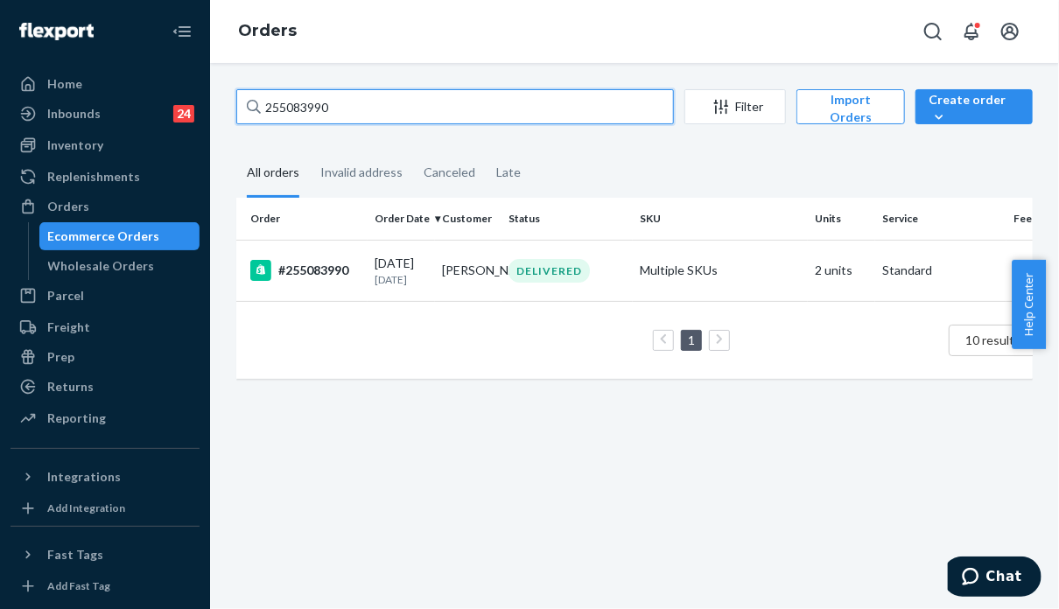
drag, startPoint x: 344, startPoint y: 92, endPoint x: 258, endPoint y: 109, distance: 87.6
click at [258, 110] on div "255083990" at bounding box center [455, 106] width 438 height 35
paste input "RJS6L_XHLL"
type input "RJS6L_XHLL"
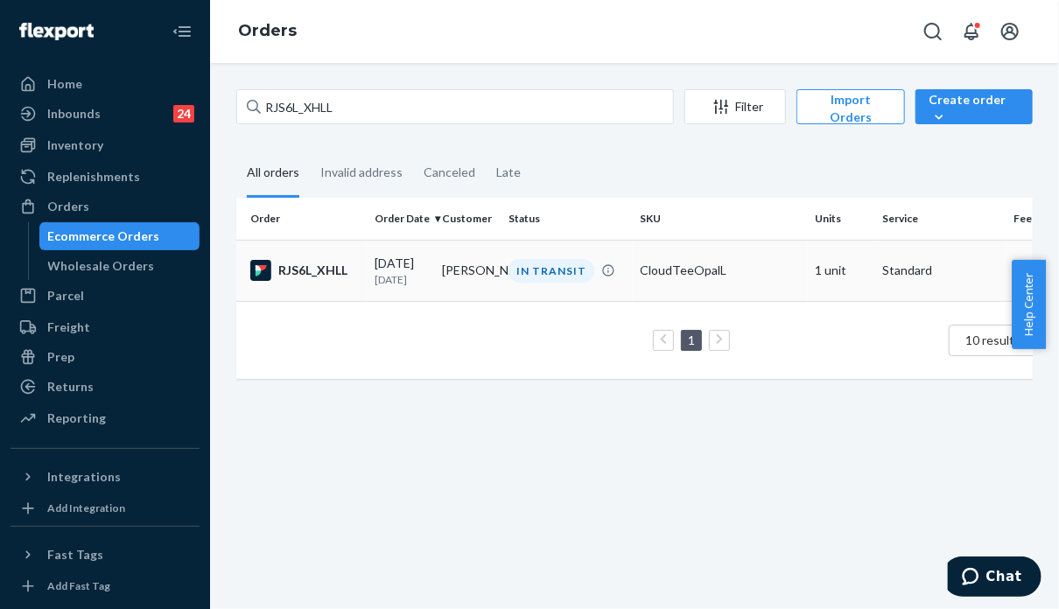
click at [757, 288] on td "CloudTeeOpalL" at bounding box center [720, 270] width 175 height 61
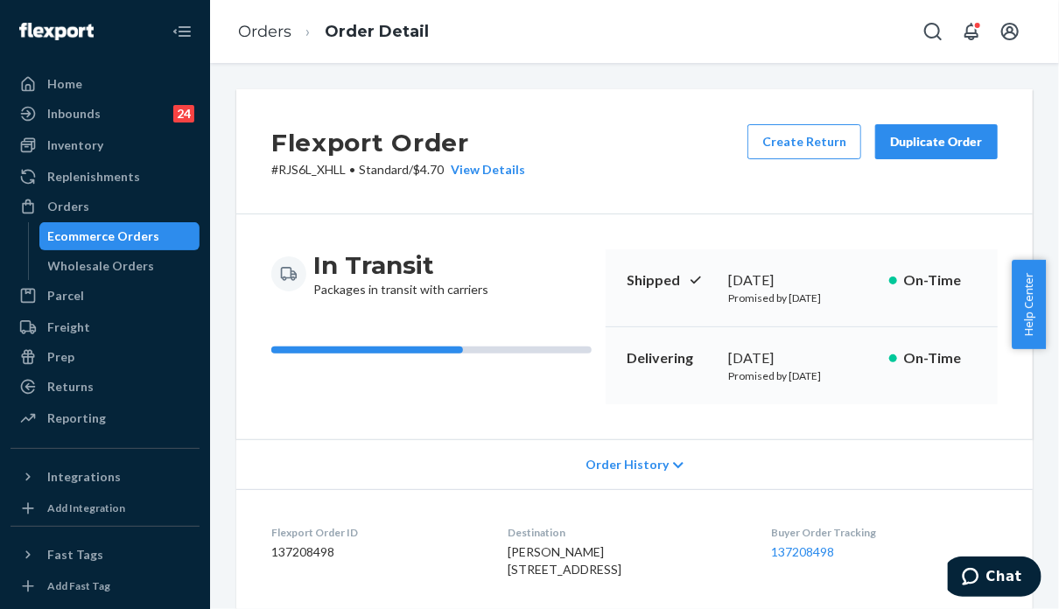
click at [852, 477] on div "Order History" at bounding box center [634, 464] width 797 height 50
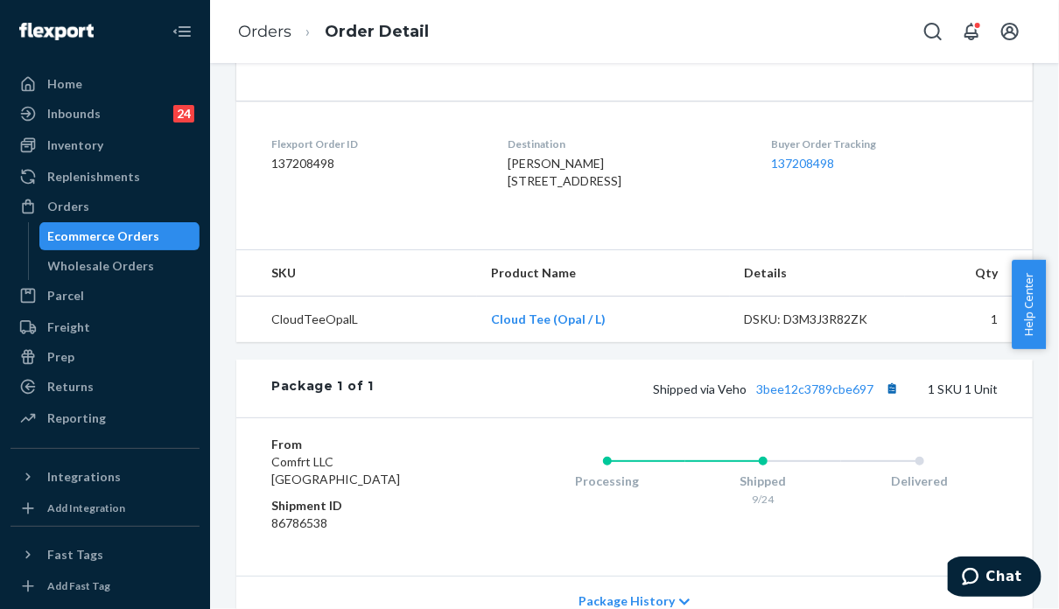
scroll to position [788, 0]
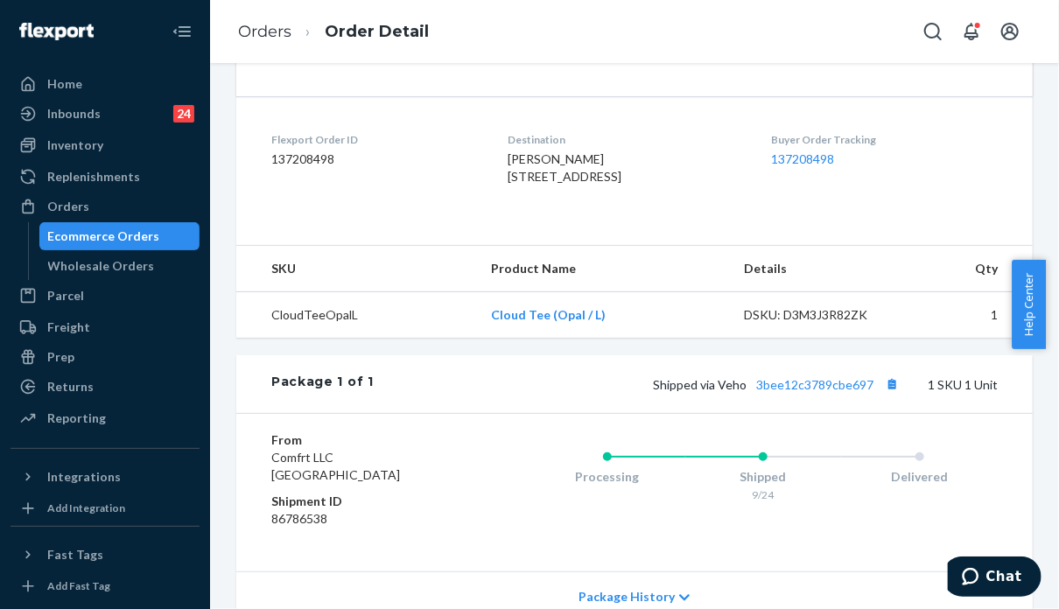
click at [718, 392] on span "Shipped via Veho 3bee12c3789cbe697" at bounding box center [778, 384] width 250 height 15
copy span "Veho"
click at [834, 471] on div "From Comfrt LLC [GEOGRAPHIC_DATA] Shipment ID 86786538 Processing Shipped 9/24 …" at bounding box center [634, 492] width 797 height 158
drag, startPoint x: 862, startPoint y: 437, endPoint x: 743, endPoint y: 439, distance: 119.1
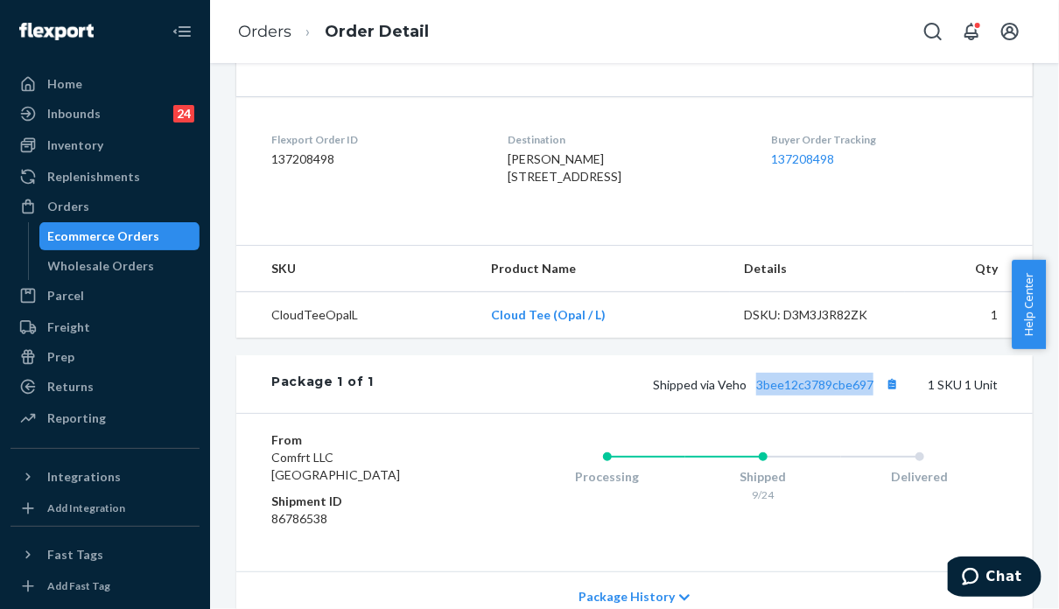
click at [743, 392] on span "Shipped via Veho 3bee12c3789cbe697" at bounding box center [778, 384] width 250 height 15
copy link "3bee12c3789cbe697"
click at [117, 202] on div "Orders" at bounding box center [105, 206] width 186 height 25
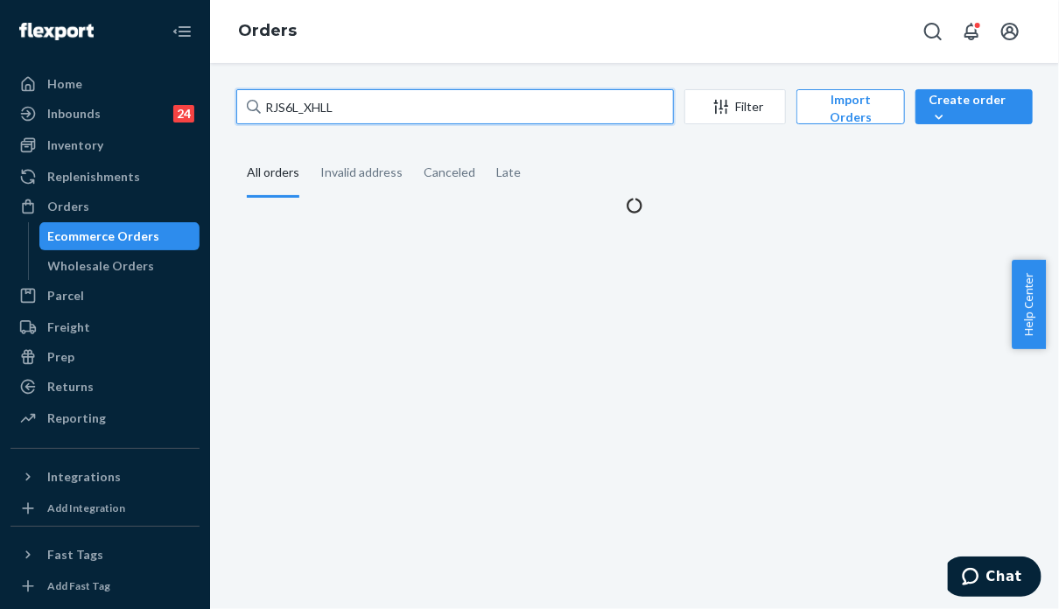
drag, startPoint x: 340, startPoint y: 106, endPoint x: 263, endPoint y: 116, distance: 77.8
click at [263, 116] on input "RJS6L_XHLL" at bounding box center [455, 106] width 438 height 35
paste input "255249004"
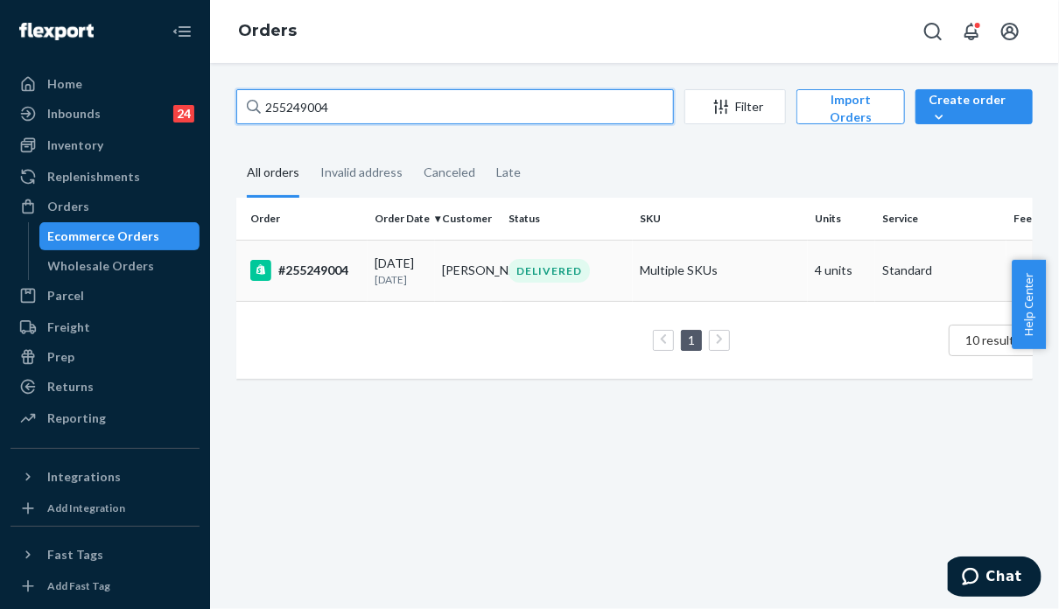
type input "255249004"
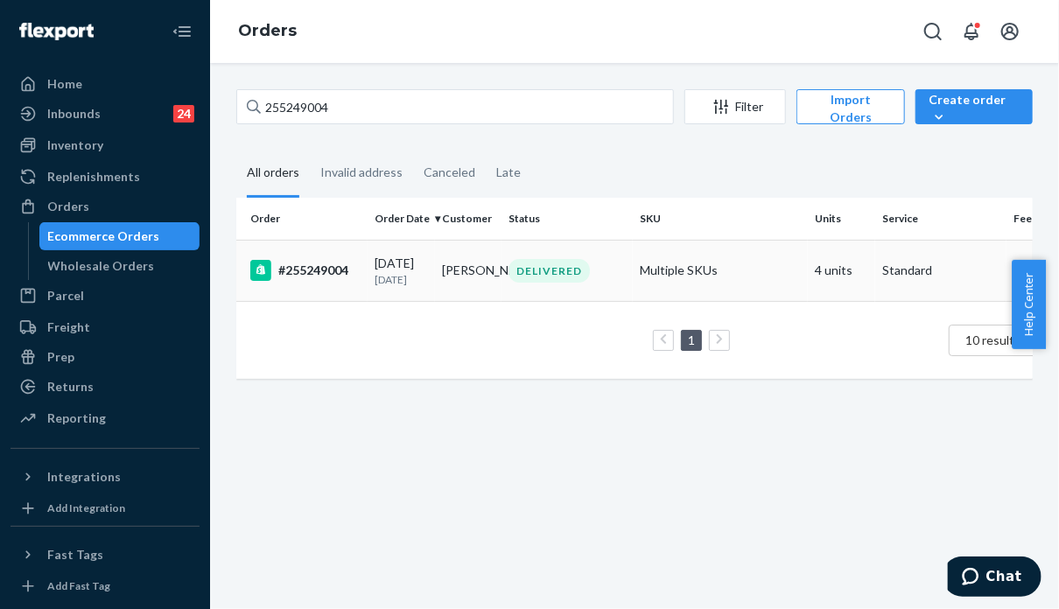
click at [797, 272] on td "Multiple SKUs" at bounding box center [720, 270] width 175 height 61
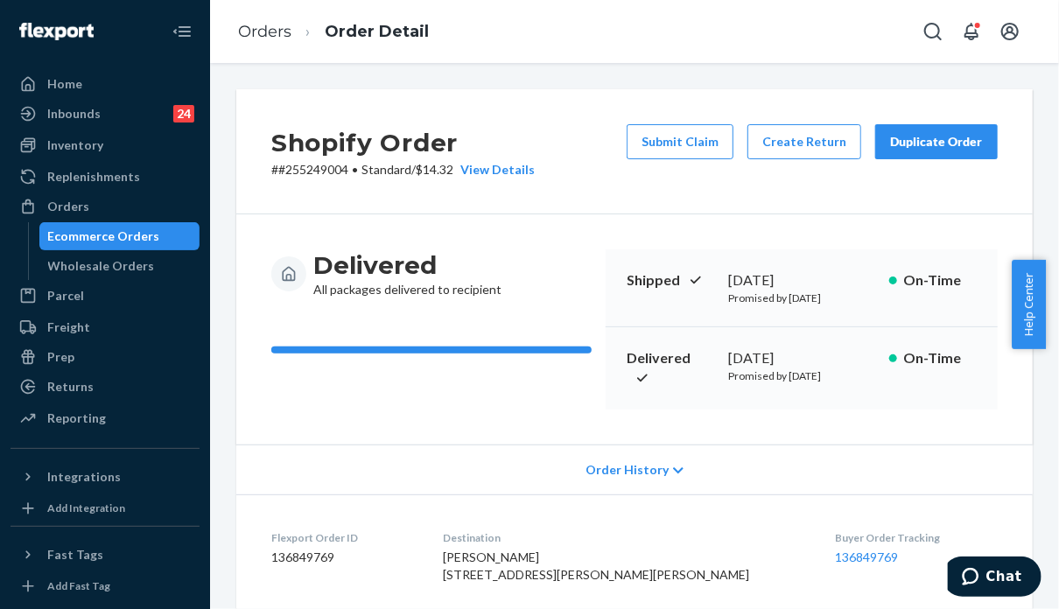
click at [960, 445] on div "Delivered All packages delivered to recipient Shipped [DATE] Promised by [DATE]…" at bounding box center [634, 329] width 797 height 230
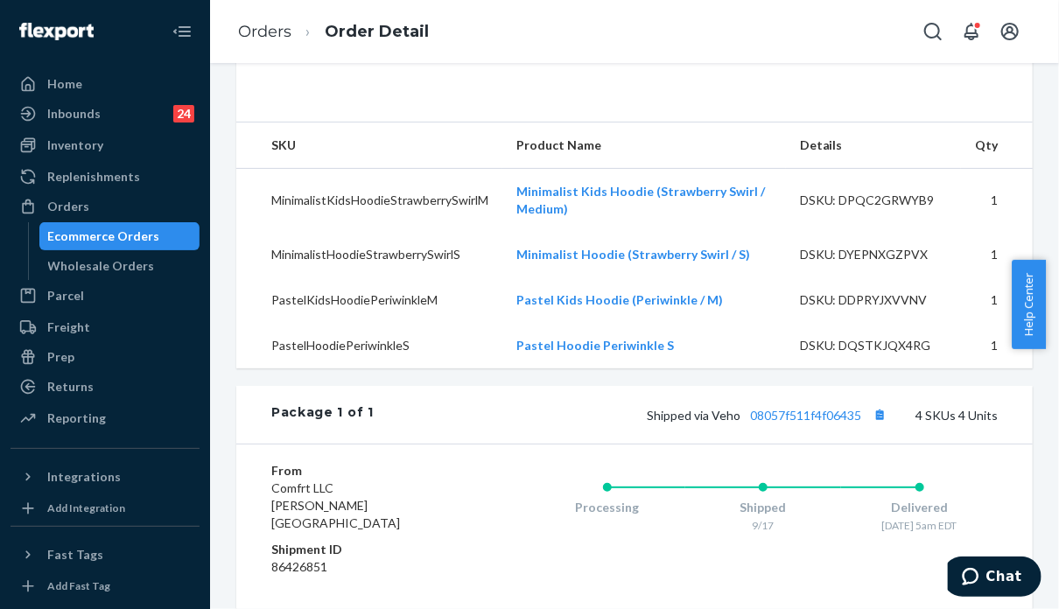
scroll to position [613, 0]
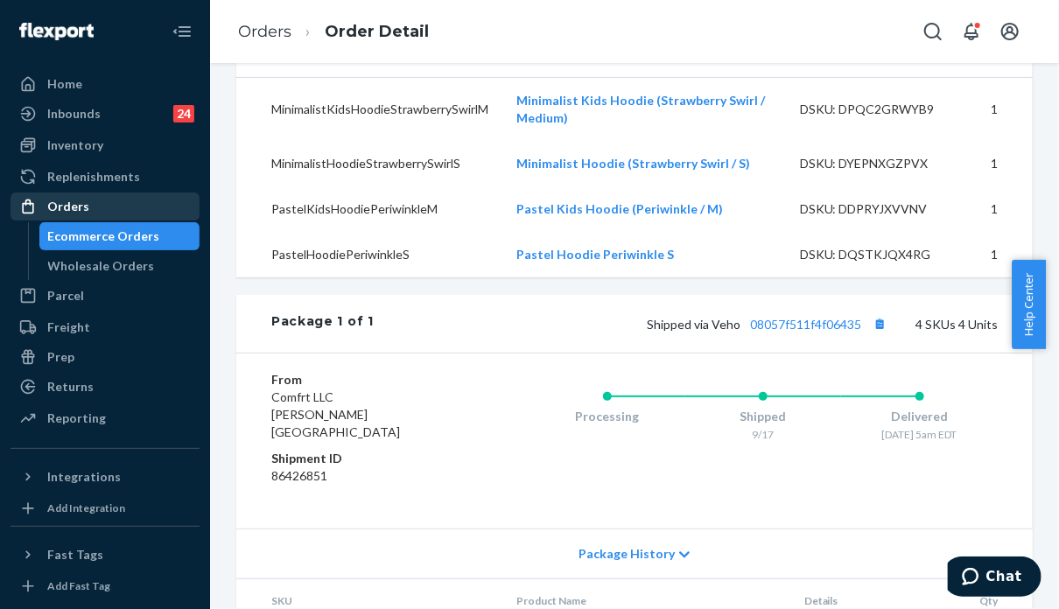
click at [106, 204] on div "Orders" at bounding box center [105, 206] width 186 height 25
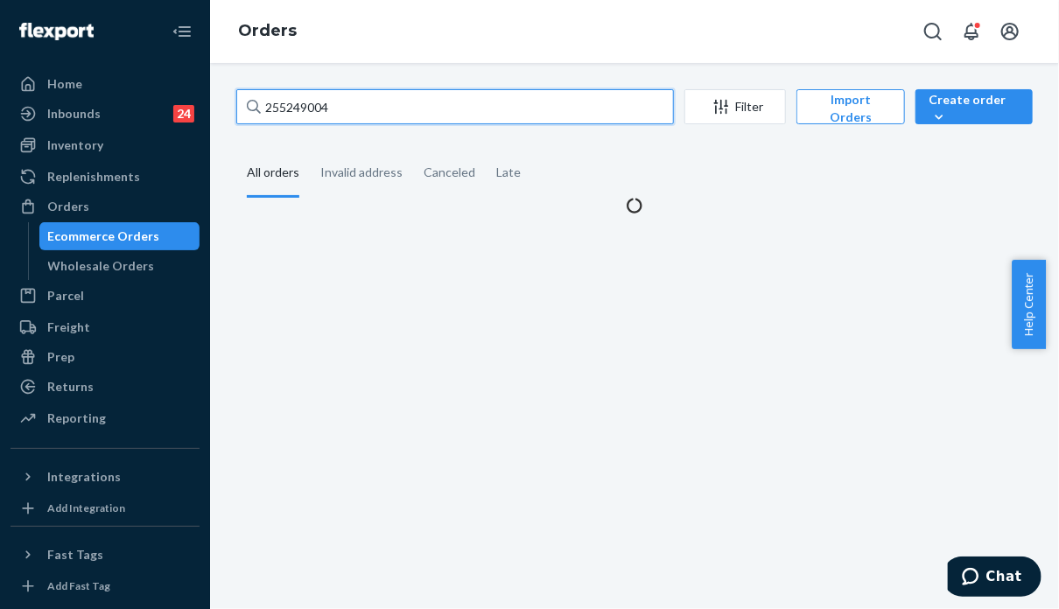
drag, startPoint x: 355, startPoint y: 112, endPoint x: 257, endPoint y: 97, distance: 99.2
click at [255, 101] on div "255249004" at bounding box center [455, 106] width 438 height 35
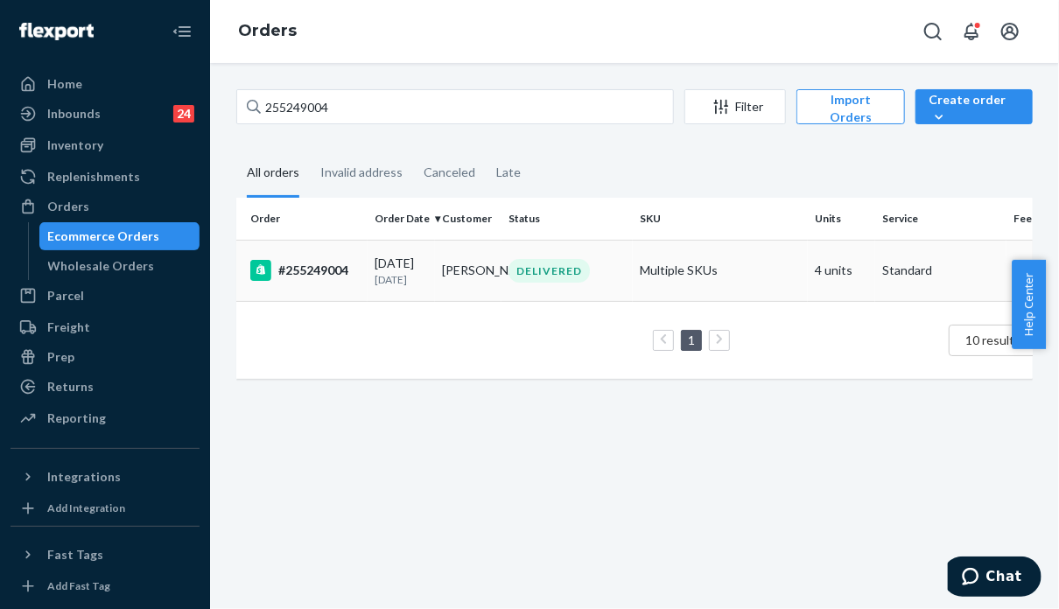
click at [755, 288] on td "Multiple SKUs" at bounding box center [720, 270] width 175 height 61
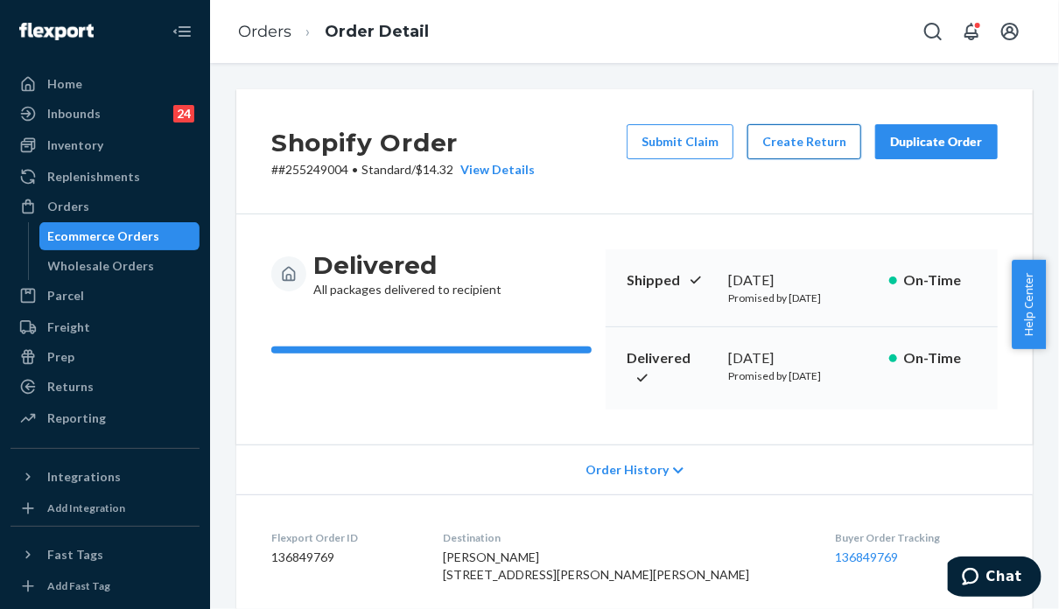
click at [785, 143] on button "Create Return" at bounding box center [805, 141] width 114 height 35
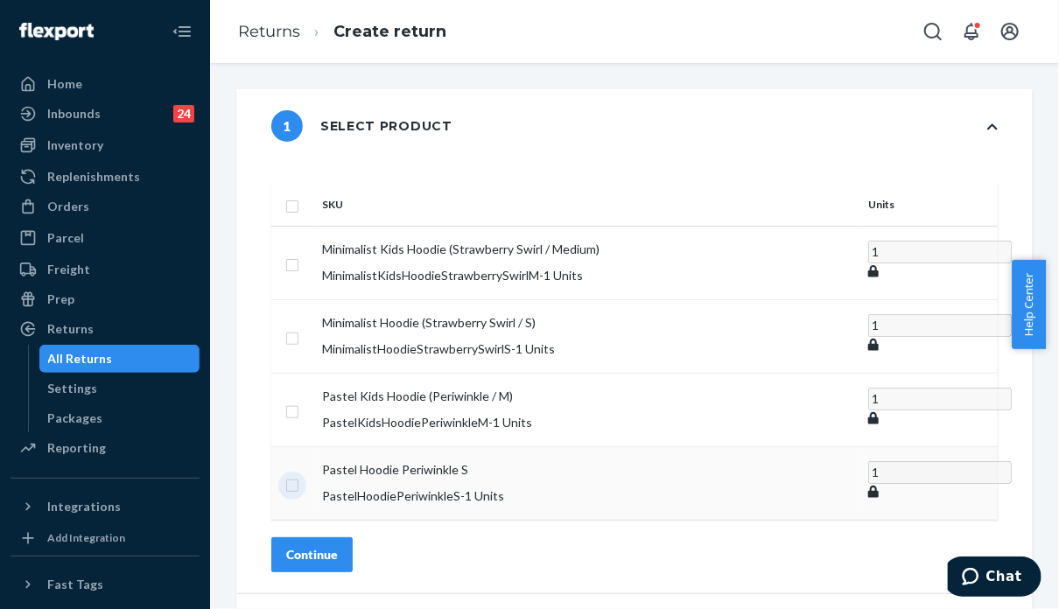
click at [299, 475] on input "checkbox" at bounding box center [292, 484] width 14 height 18
checkbox input "true"
click at [338, 545] on div "Continue" at bounding box center [312, 554] width 52 height 18
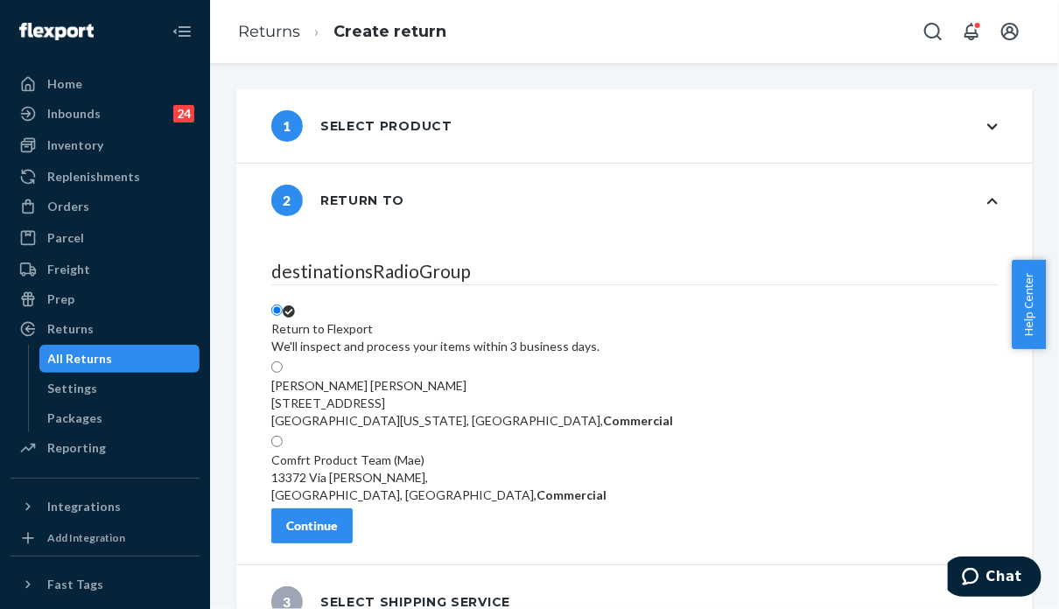
click at [338, 517] on div "Continue" at bounding box center [312, 526] width 52 height 18
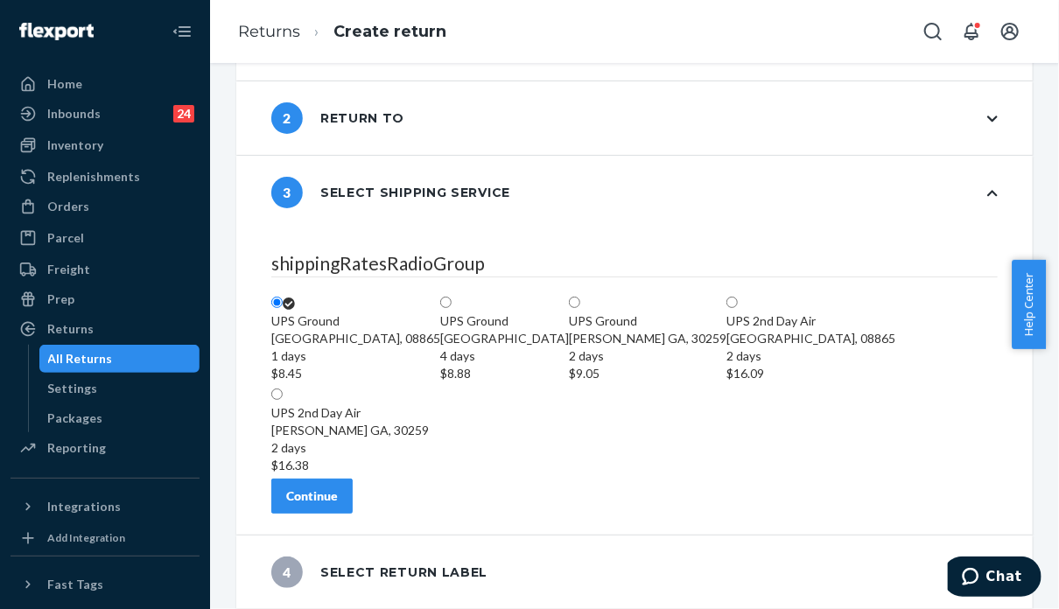
scroll to position [221, 0]
click at [347, 510] on button "Continue" at bounding box center [311, 496] width 81 height 35
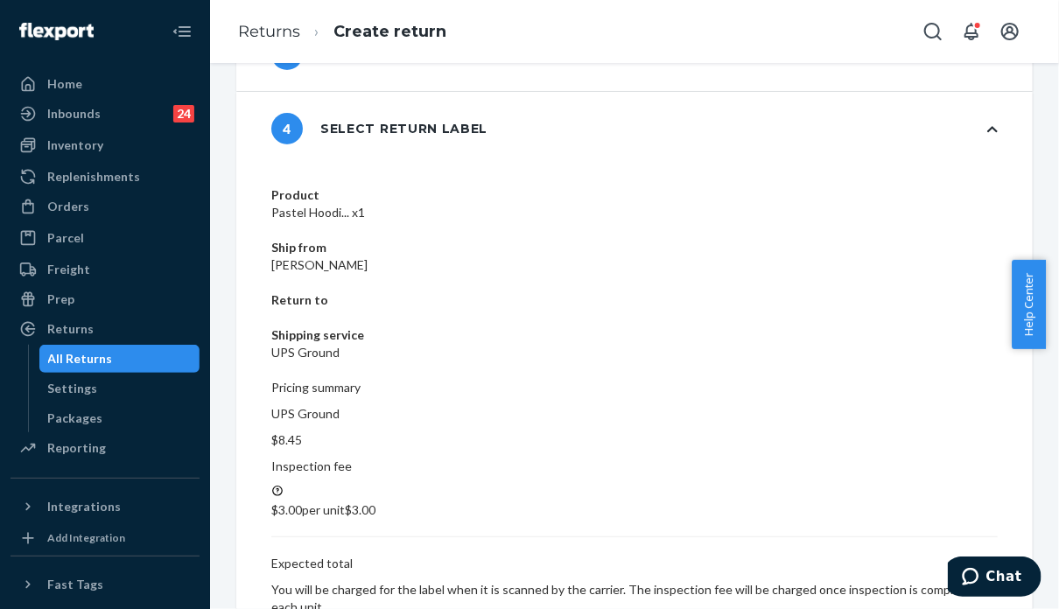
scroll to position [104, 0]
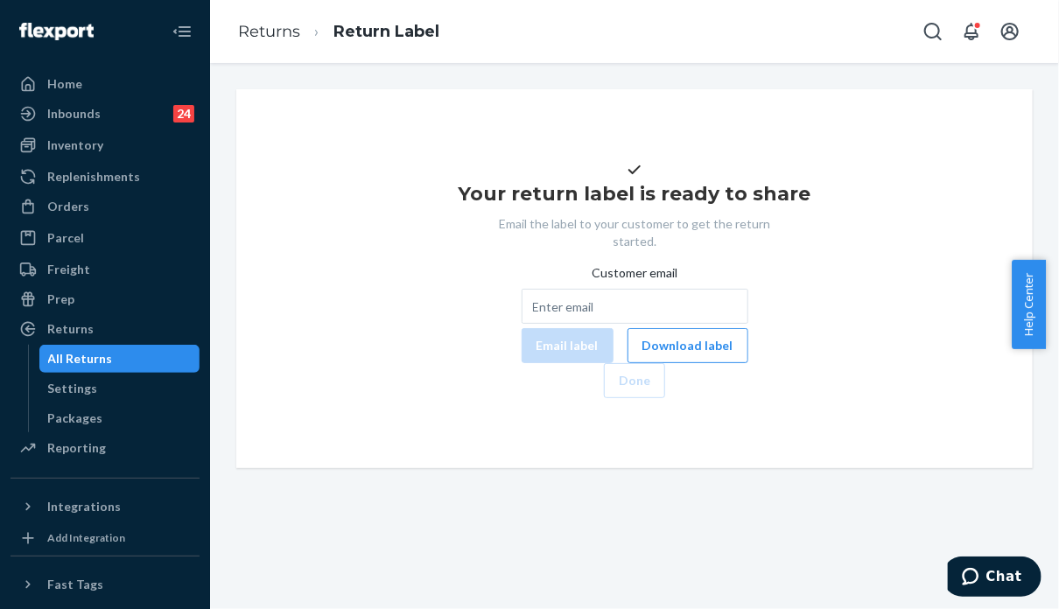
click at [889, 468] on div "Your return label is ready to share Email the label to your customer to get the…" at bounding box center [634, 278] width 797 height 379
click at [707, 324] on input "Customer email" at bounding box center [635, 306] width 227 height 35
paste input "[EMAIL_ADDRESS][DOMAIN_NAME]"
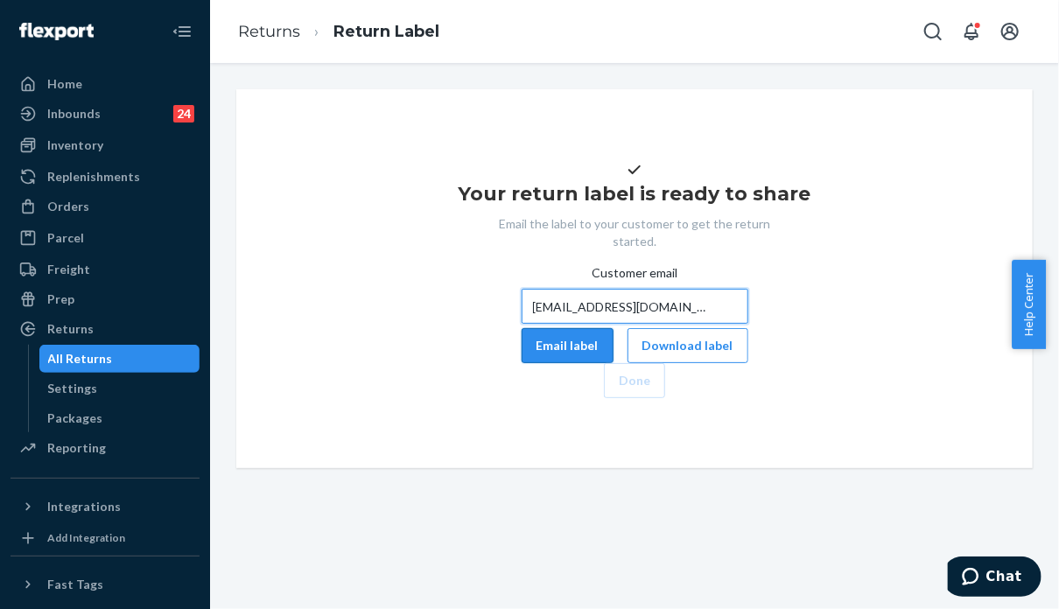
type input "[EMAIL_ADDRESS][DOMAIN_NAME]"
click at [522, 363] on button "Email label" at bounding box center [568, 345] width 92 height 35
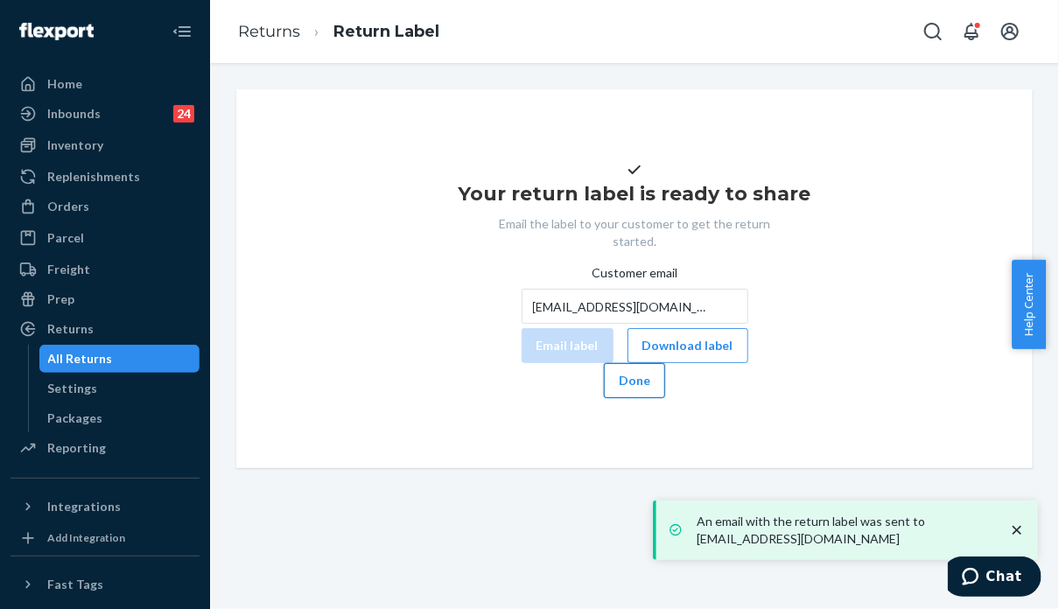
click at [665, 398] on button "Done" at bounding box center [634, 380] width 61 height 35
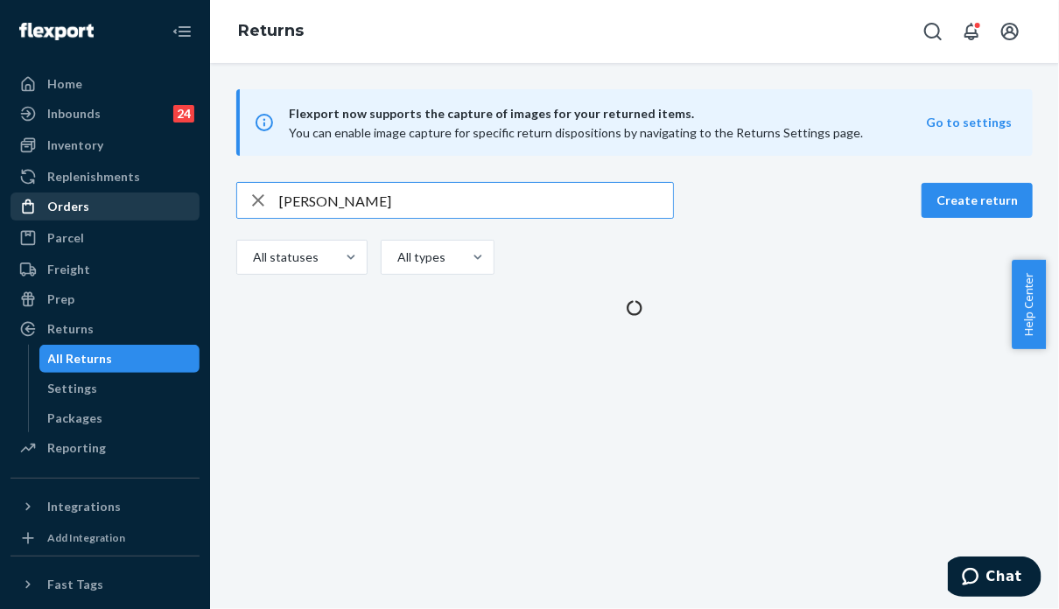
click at [102, 210] on div "Orders" at bounding box center [105, 206] width 186 height 25
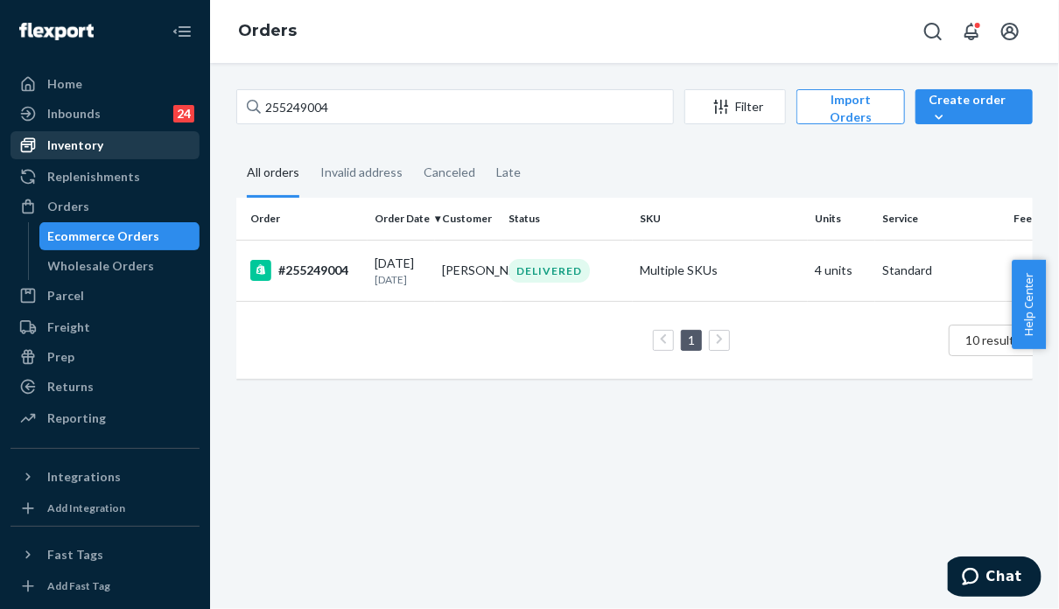
click at [98, 150] on div "Inventory" at bounding box center [75, 146] width 56 height 18
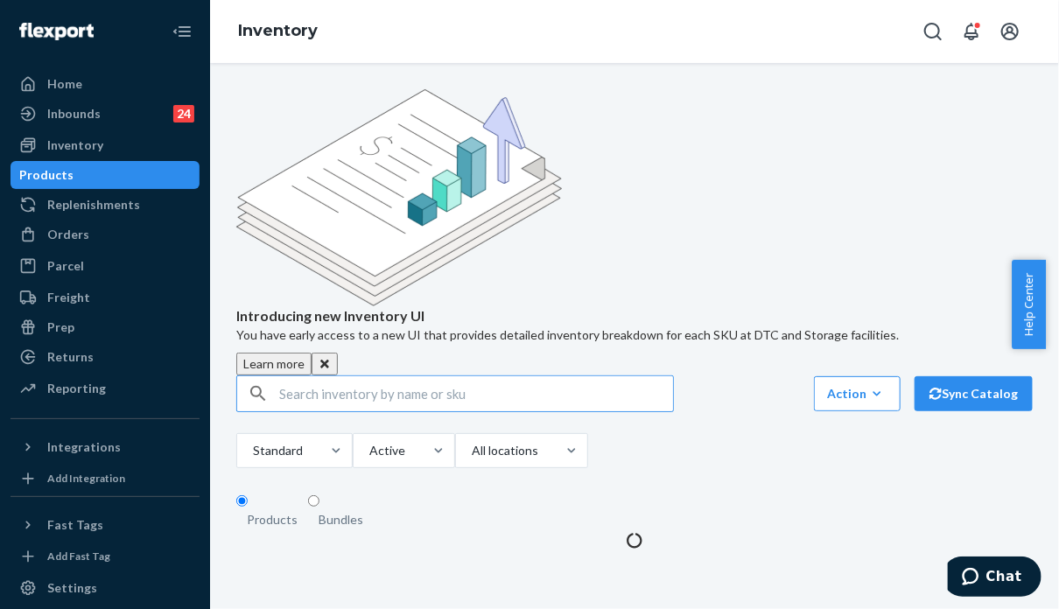
drag, startPoint x: 361, startPoint y: 265, endPoint x: 360, endPoint y: 172, distance: 92.8
click at [361, 376] on input "text" at bounding box center [476, 393] width 394 height 35
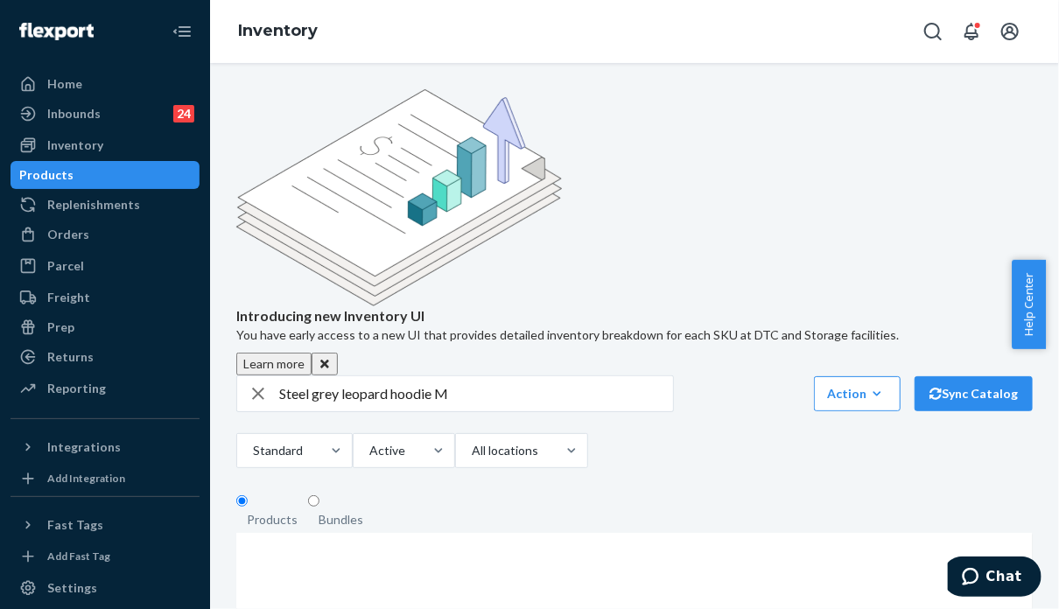
click at [911, 340] on div "Introducing new Inventory UI You have early access to a new UI that provides de…" at bounding box center [634, 425] width 823 height 673
click at [475, 376] on input "Steel grey leopard hoodie M" at bounding box center [476, 393] width 394 height 35
click at [312, 376] on input "Steel grey leopard hoodie" at bounding box center [476, 393] width 394 height 35
drag, startPoint x: 340, startPoint y: 258, endPoint x: 257, endPoint y: 269, distance: 83.8
click at [257, 376] on div "Steelgrey leopard hoodie" at bounding box center [455, 393] width 436 height 35
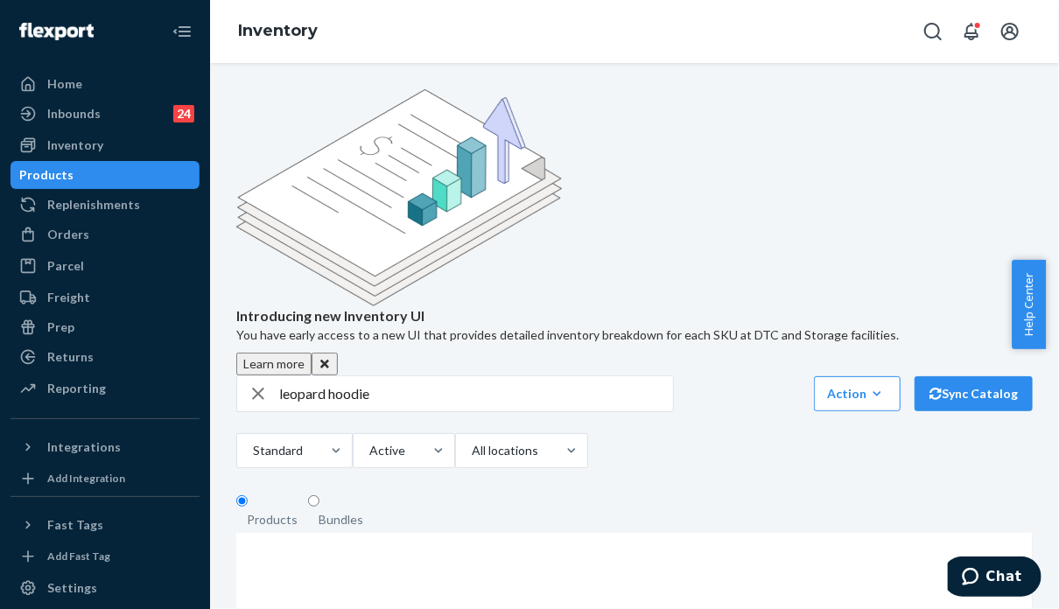
click at [868, 337] on div "Introducing new Inventory UI You have early access to a new UI that provides de…" at bounding box center [634, 425] width 823 height 673
drag, startPoint x: 294, startPoint y: 257, endPoint x: 246, endPoint y: 258, distance: 48.2
click at [246, 376] on div "leopard hoodie" at bounding box center [455, 393] width 436 height 35
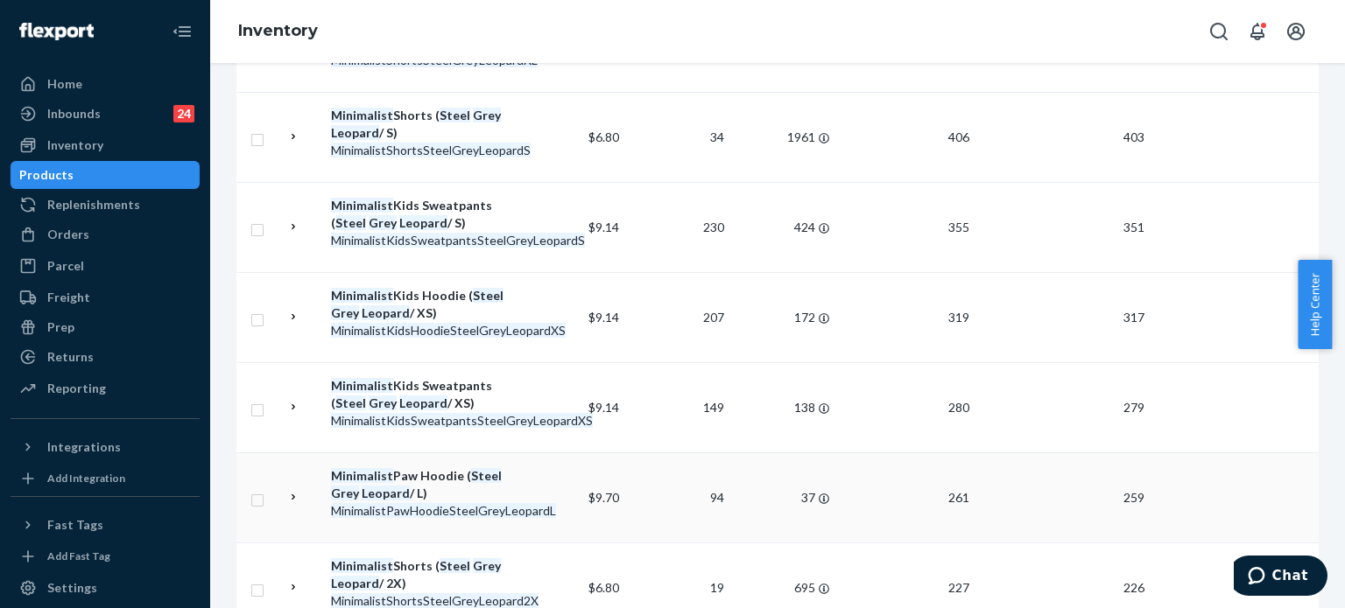
scroll to position [875, 0]
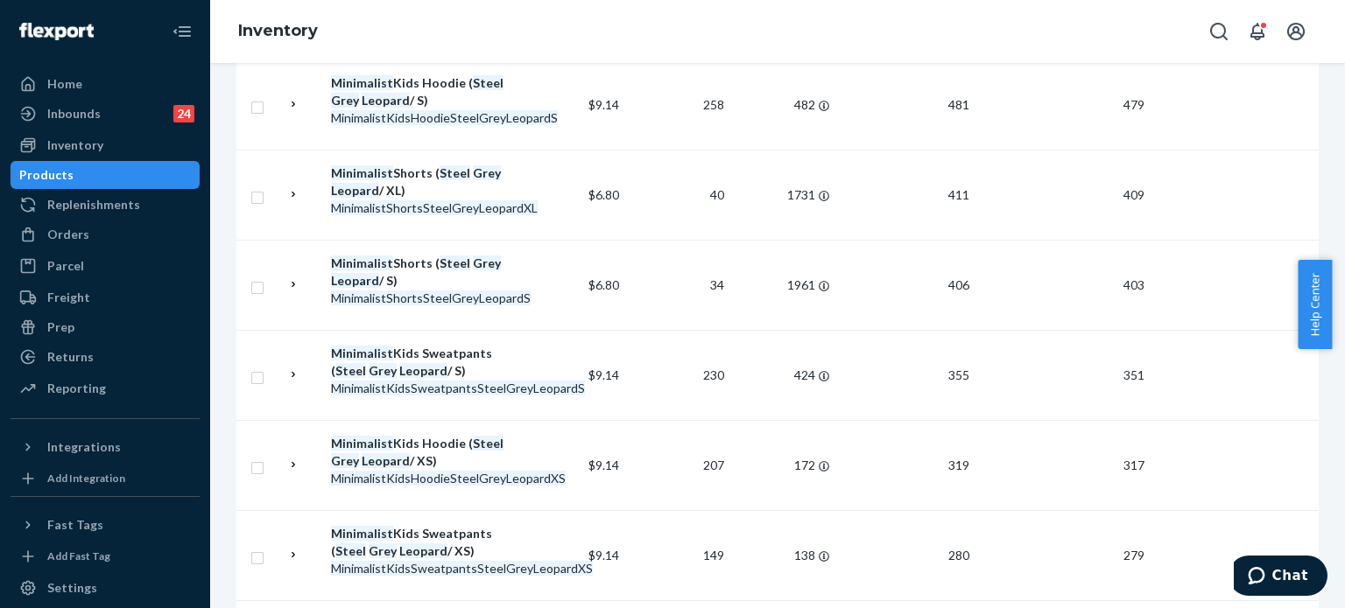
drag, startPoint x: 1341, startPoint y: 303, endPoint x: 1344, endPoint y: 327, distance: 23.8
click at [1058, 327] on div "Help Center" at bounding box center [1320, 304] width 47 height 89
drag, startPoint x: 1337, startPoint y: 307, endPoint x: 1344, endPoint y: 350, distance: 43.5
click at [1058, 350] on body "Home Inbounds 24 Shipping Plans Problems 24 Inventory Products Replenishments O…" at bounding box center [672, 304] width 1345 height 608
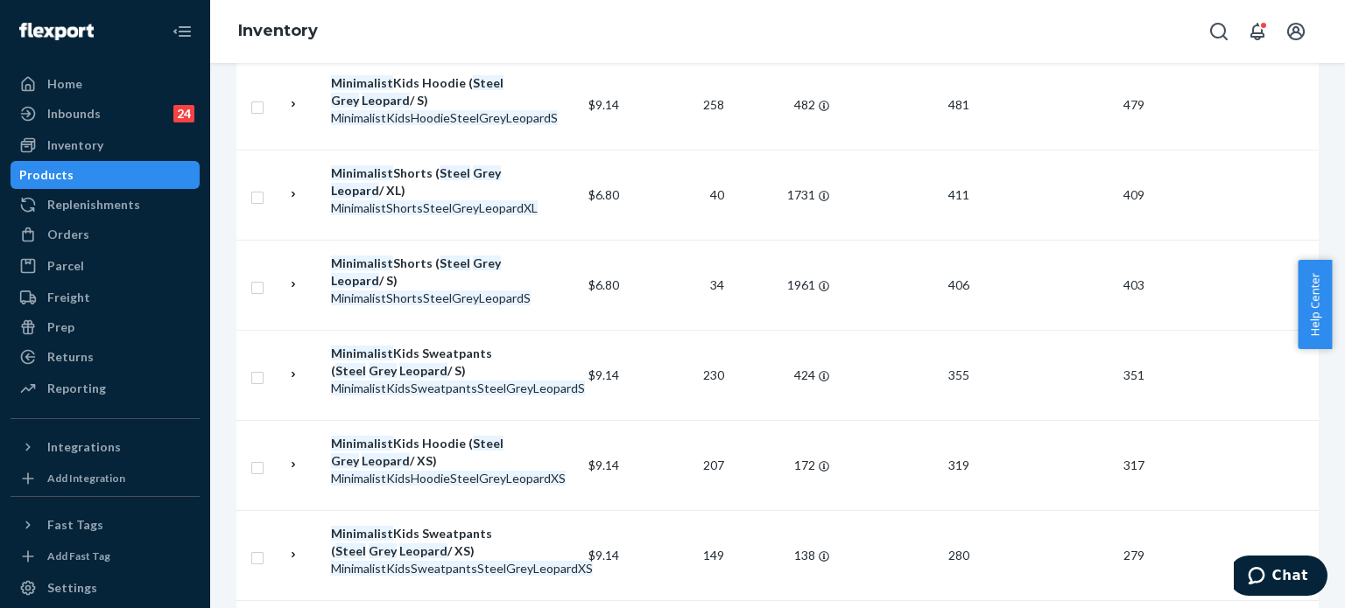
drag, startPoint x: 1338, startPoint y: 333, endPoint x: 1344, endPoint y: 374, distance: 41.6
click at [1058, 390] on body "Home Inbounds 24 Shipping Plans Problems 24 Inventory Products Replenishments O…" at bounding box center [672, 304] width 1345 height 608
click at [1058, 347] on div "Help Center" at bounding box center [1320, 304] width 47 height 89
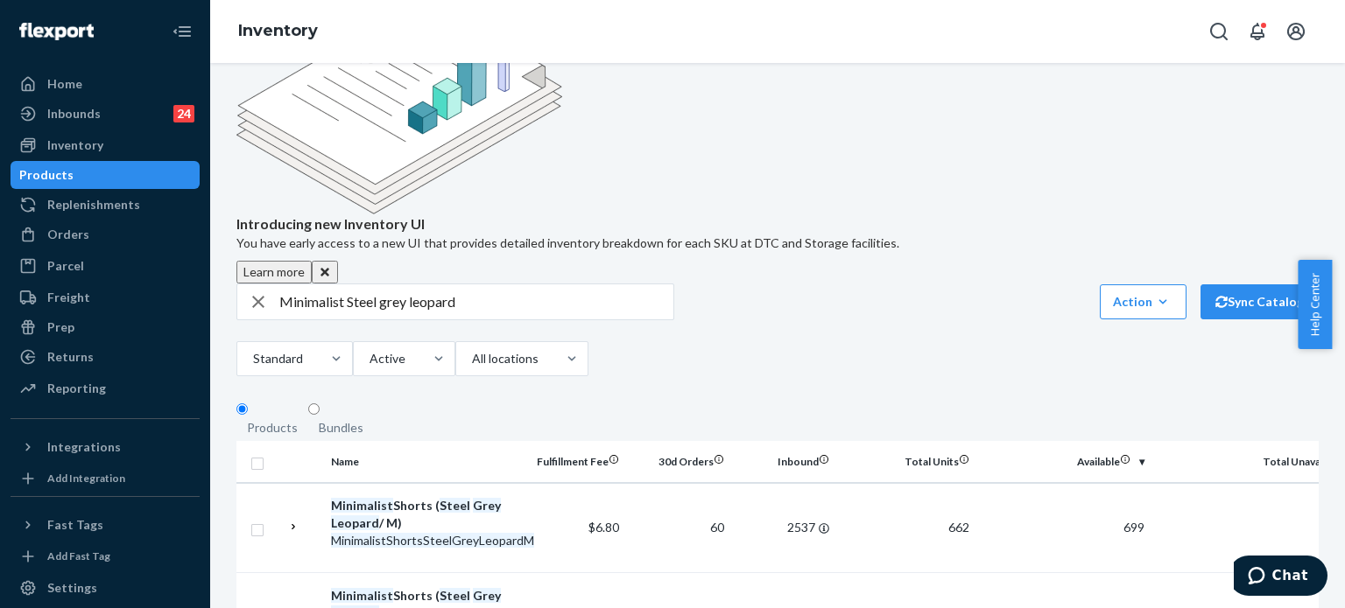
scroll to position [79, 0]
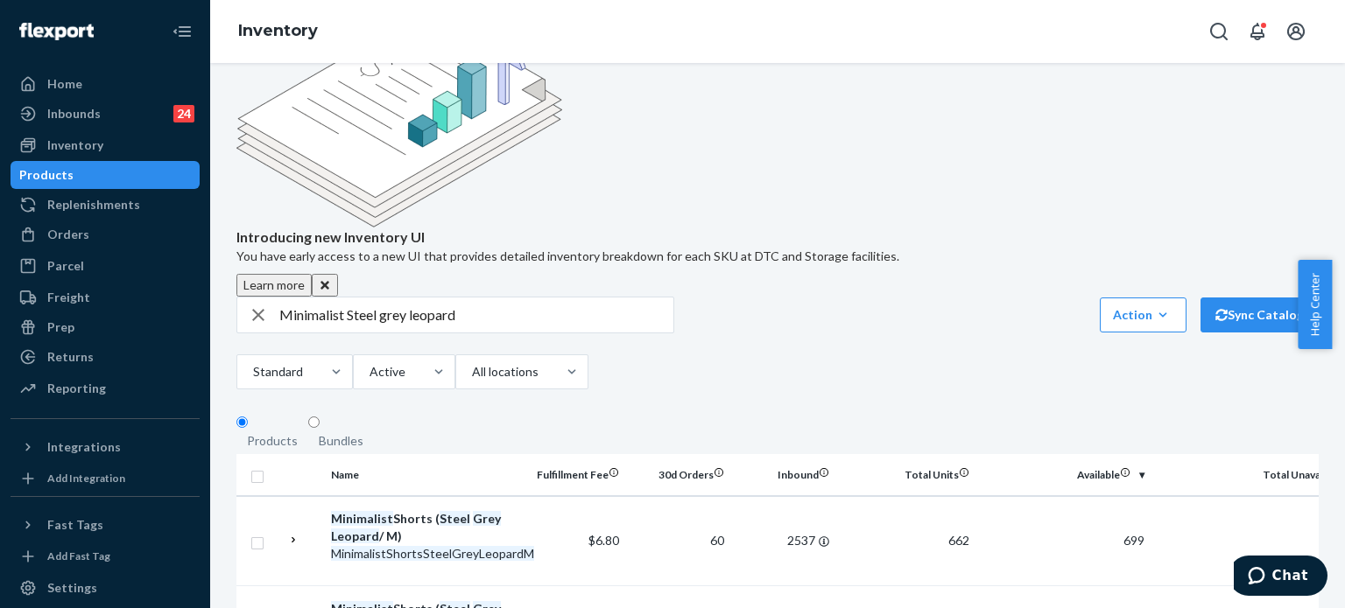
drag, startPoint x: 343, startPoint y: 183, endPoint x: 347, endPoint y: 195, distance: 12.7
click at [344, 298] on input "Minimalist Steel grey leopard" at bounding box center [476, 315] width 394 height 35
type input "Minimalist hoodie Steel grey leopard"
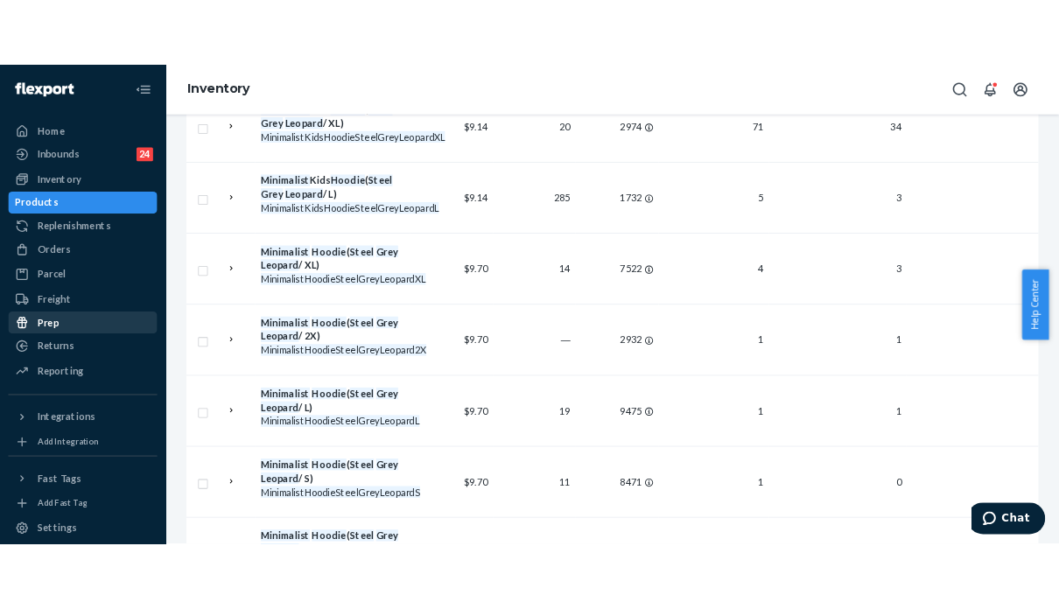
scroll to position [1893, 0]
